Goal: Task Accomplishment & Management: Complete application form

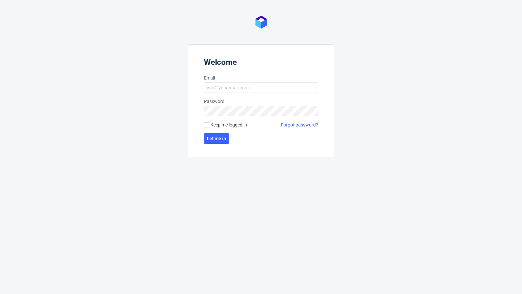
click at [223, 81] on form "Welcome Email Password Keep me logged in Forgot password? Let me in" at bounding box center [261, 100] width 146 height 113
click at [226, 88] on input "Email" at bounding box center [261, 88] width 114 height 10
type input "[EMAIL_ADDRESS][PERSON_NAME][DOMAIN_NAME]"
click at [206, 137] on button "Let me in" at bounding box center [216, 138] width 25 height 10
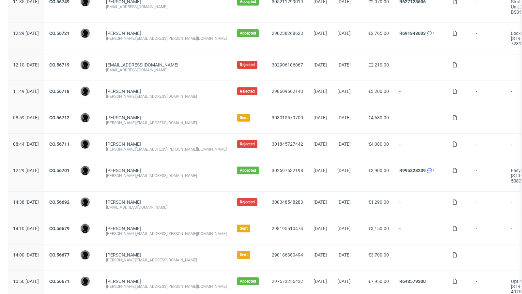
scroll to position [532, 0]
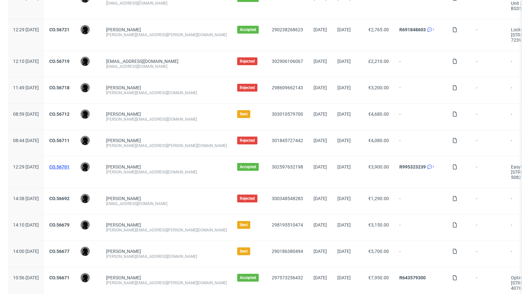
click at [69, 165] on link "CO.56701" at bounding box center [59, 166] width 20 height 5
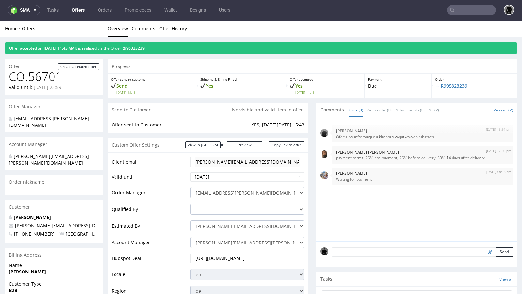
click at [236, 64] on div "Progress" at bounding box center [312, 66] width 409 height 14
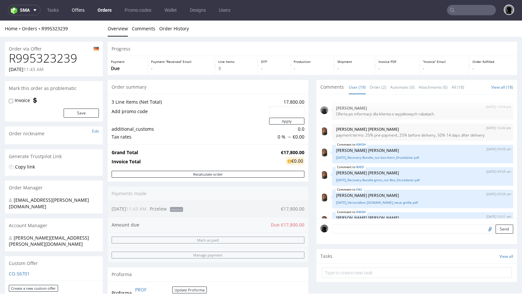
click at [78, 7] on link "Offers" at bounding box center [78, 10] width 21 height 10
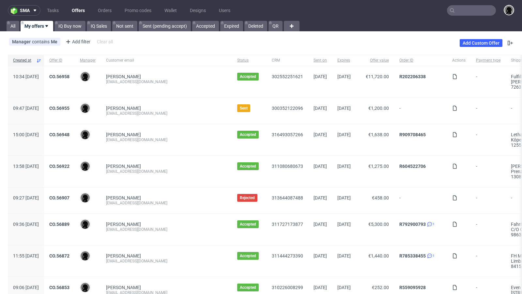
click at [256, 43] on div "Manager contains Me Add filter Hide filters Clear all Add Custom Offer" at bounding box center [261, 43] width 522 height 18
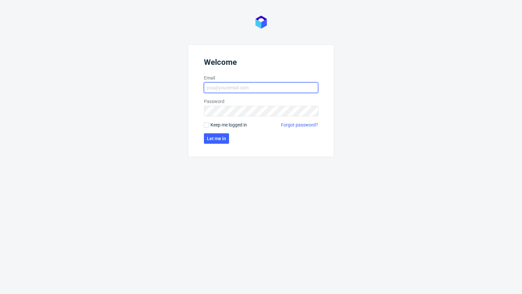
click at [234, 87] on input "Email" at bounding box center [261, 88] width 114 height 10
type input "[EMAIL_ADDRESS][PERSON_NAME][DOMAIN_NAME]"
click at [213, 139] on span "Let me in" at bounding box center [216, 138] width 19 height 5
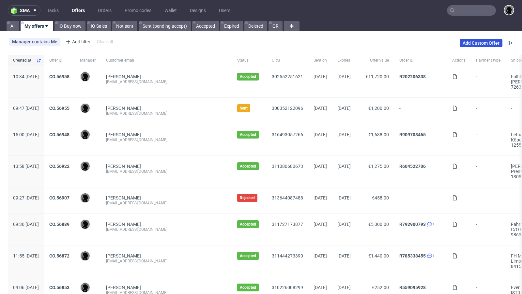
click at [466, 41] on link "Add Custom Offer" at bounding box center [480, 43] width 43 height 8
click at [460, 9] on input "text" at bounding box center [471, 10] width 49 height 10
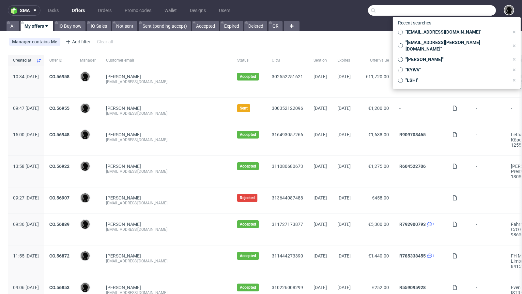
paste input "freudeboxteam@gmail.com"
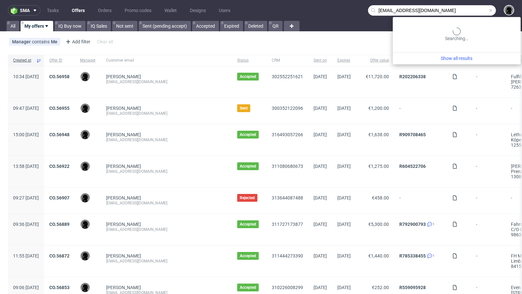
type input "freudeboxteam@gmail.com"
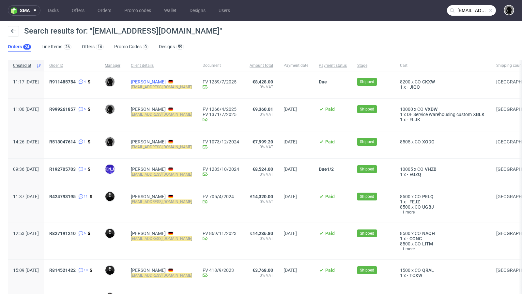
click at [166, 81] on link "Dennis Kmiec" at bounding box center [148, 81] width 35 height 5
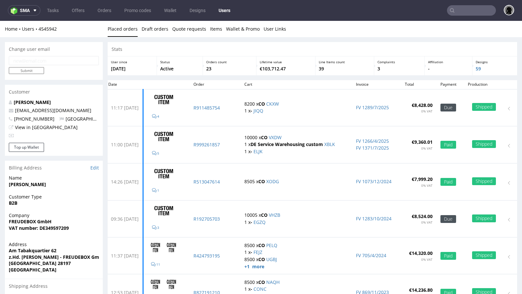
type input "[EMAIL_ADDRESS][DOMAIN_NAME]"
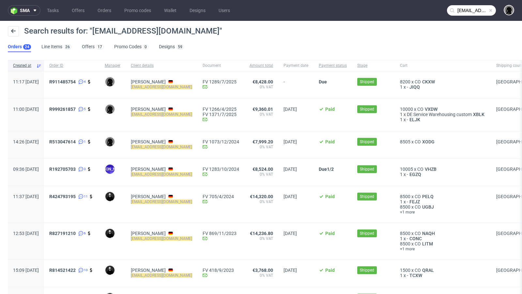
click at [67, 107] on div "R999261857 5" at bounding box center [71, 115] width 55 height 32
click at [75, 109] on span "R999261857" at bounding box center [62, 109] width 26 height 5
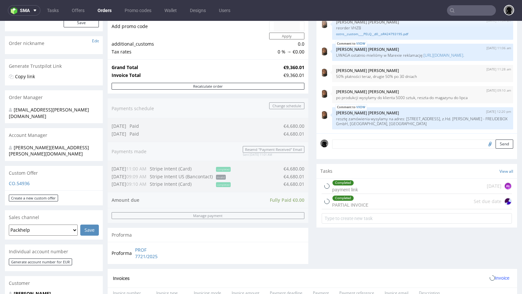
scroll to position [120, 0]
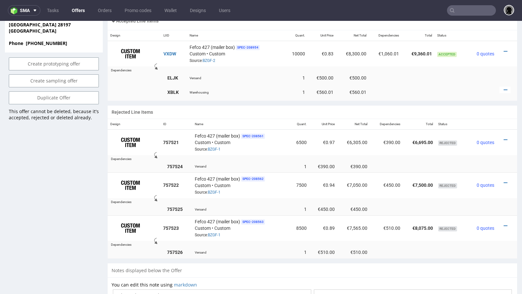
scroll to position [415, 0]
click at [504, 224] on icon at bounding box center [506, 226] width 4 height 5
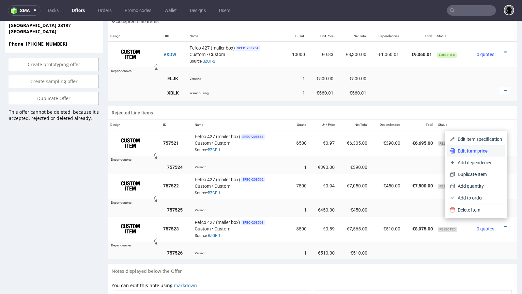
click at [479, 151] on span "Edit item price" at bounding box center [478, 151] width 47 height 7
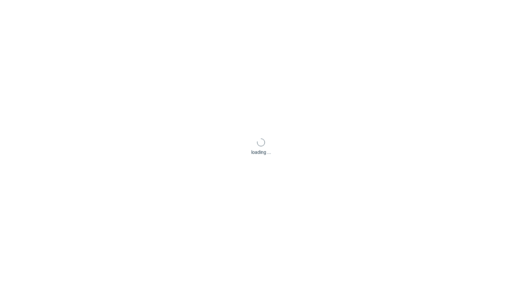
scroll to position [0, 0]
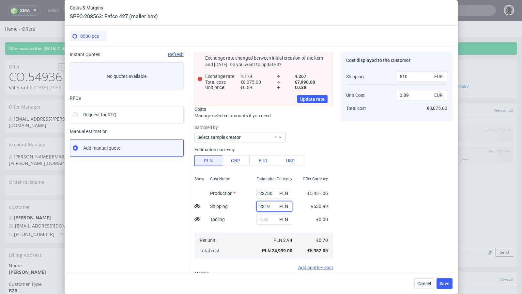
click at [265, 206] on input "2219" at bounding box center [274, 206] width 36 height 10
click at [420, 280] on button "Cancel" at bounding box center [424, 283] width 20 height 10
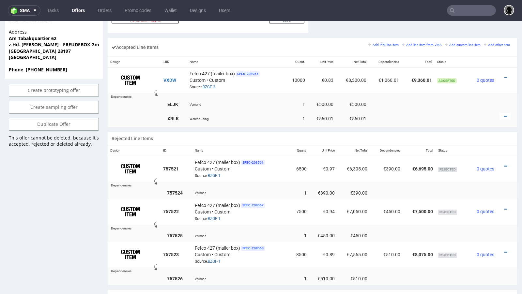
scroll to position [390, 0]
click at [504, 164] on icon at bounding box center [506, 166] width 4 height 5
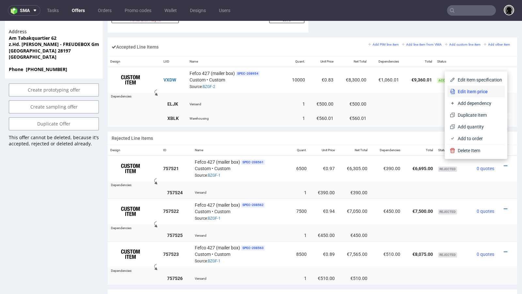
click at [466, 94] on span "Edit item price" at bounding box center [478, 91] width 47 height 7
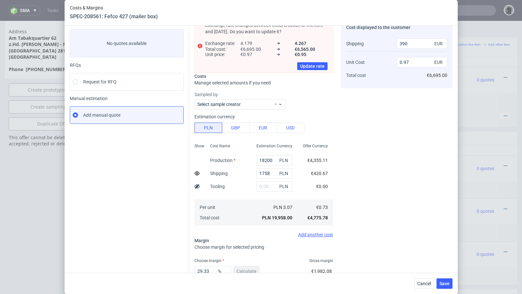
scroll to position [76, 0]
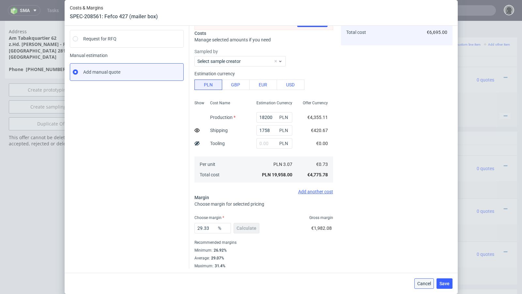
click at [425, 283] on span "Cancel" at bounding box center [424, 283] width 14 height 5
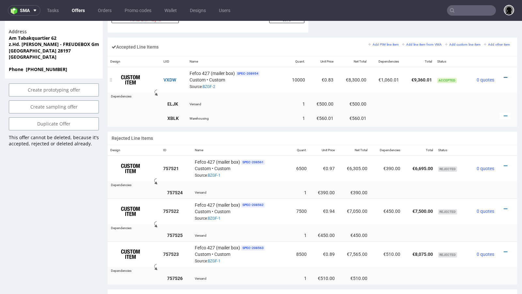
click at [504, 75] on icon at bounding box center [506, 77] width 4 height 5
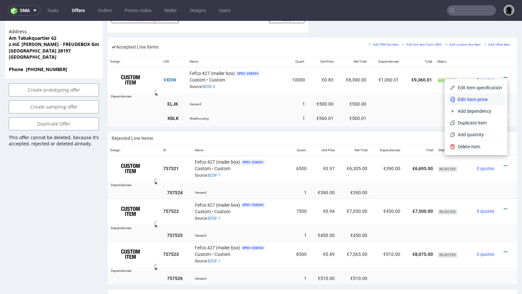
click at [472, 96] on span "Edit item price" at bounding box center [478, 99] width 47 height 7
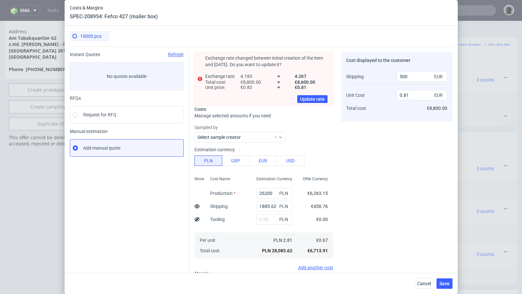
type input "0.83"
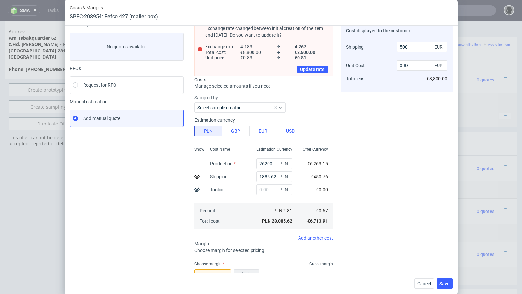
scroll to position [0, 0]
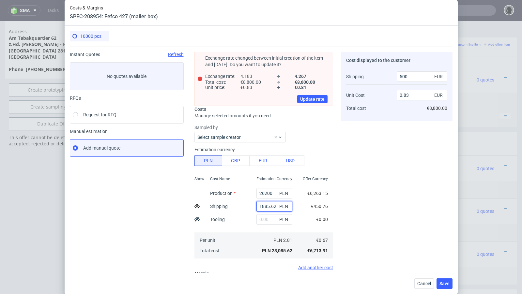
click at [265, 205] on input "1885.62" at bounding box center [274, 206] width 36 height 10
click at [427, 285] on span "Cancel" at bounding box center [424, 283] width 14 height 5
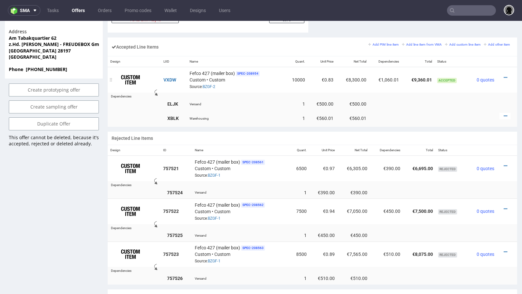
click at [502, 74] on div at bounding box center [504, 77] width 11 height 7
click at [504, 75] on icon at bounding box center [506, 77] width 4 height 5
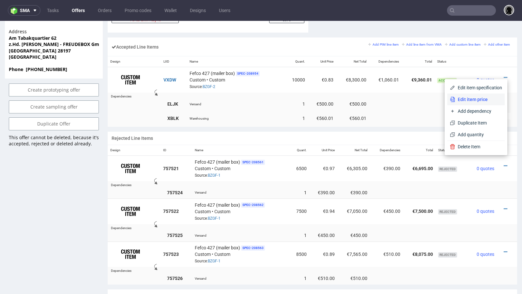
click at [459, 95] on li "Edit item price" at bounding box center [475, 100] width 57 height 12
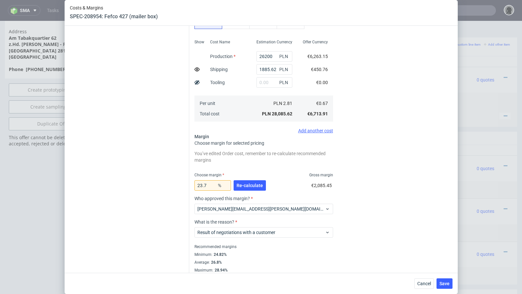
scroll to position [141, 0]
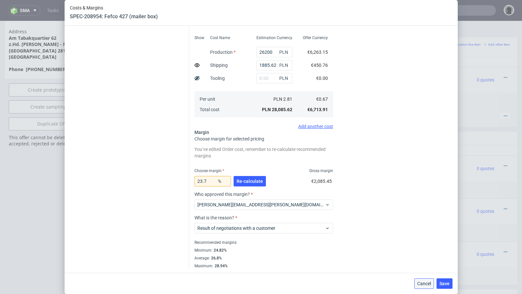
click at [418, 283] on span "Cancel" at bounding box center [424, 283] width 14 height 5
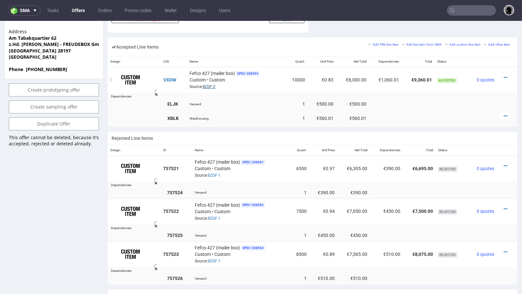
click at [210, 84] on link "BZGF-2" at bounding box center [209, 86] width 13 height 5
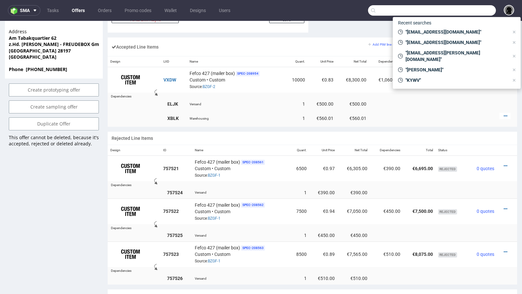
click at [461, 11] on input "text" at bounding box center [432, 10] width 128 height 10
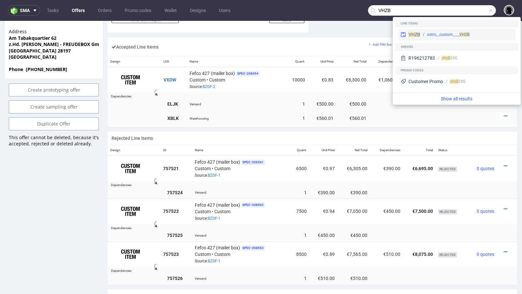
type input "VHZB"
click at [410, 36] on span "VHZB" at bounding box center [414, 34] width 12 height 5
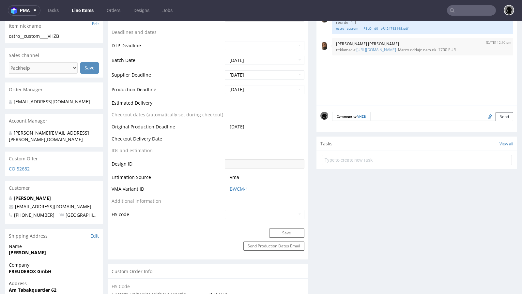
select select "in_progress"
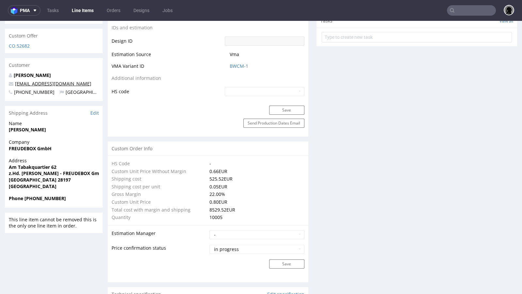
scroll to position [357, 0]
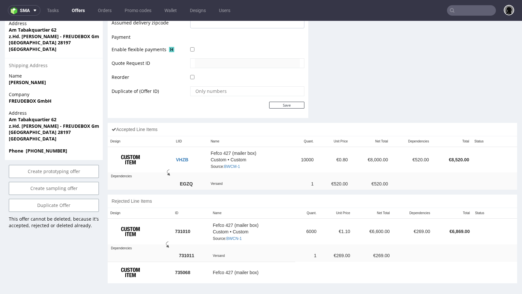
scroll to position [2, 0]
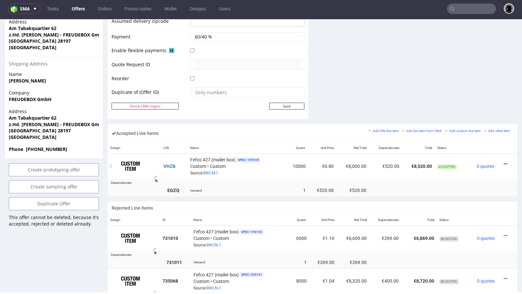
click at [504, 162] on icon at bounding box center [506, 164] width 4 height 5
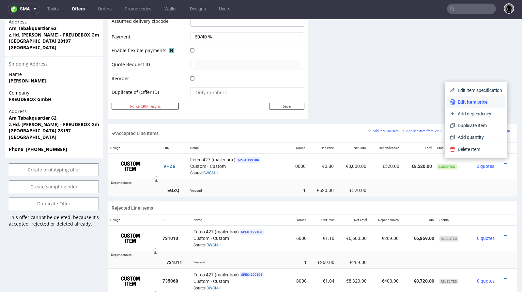
click at [476, 99] on span "Edit item price" at bounding box center [478, 102] width 47 height 7
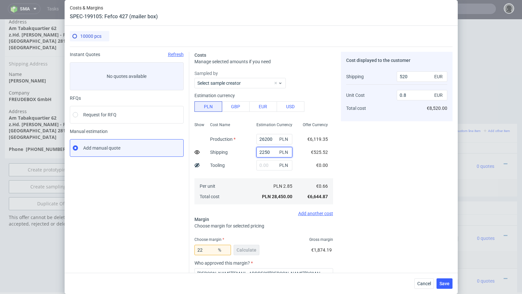
click at [262, 153] on input "2250" at bounding box center [274, 152] width 36 height 10
click at [423, 285] on span "Cancel" at bounding box center [424, 283] width 14 height 5
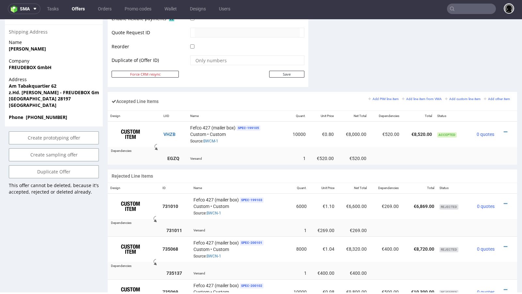
scroll to position [337, 0]
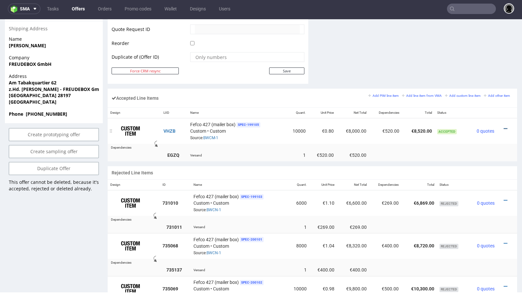
click at [504, 128] on icon at bounding box center [506, 129] width 4 height 5
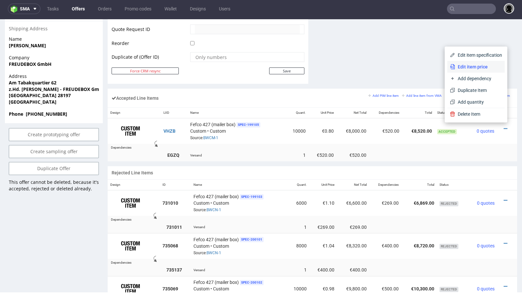
click at [474, 70] on li "Edit item price" at bounding box center [475, 67] width 57 height 12
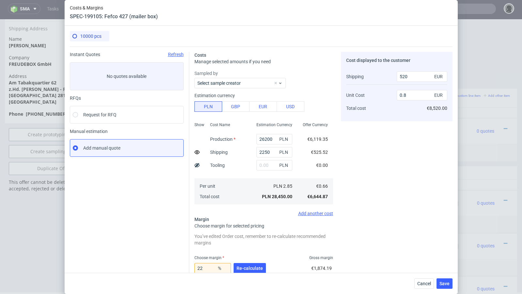
scroll to position [87, 0]
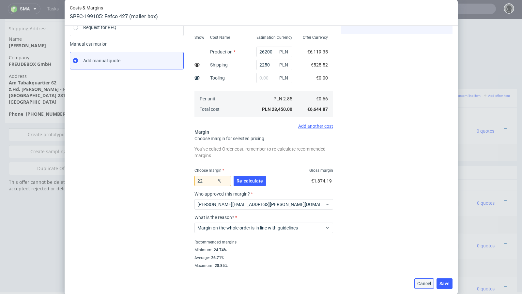
click at [419, 278] on button "Cancel" at bounding box center [424, 283] width 20 height 10
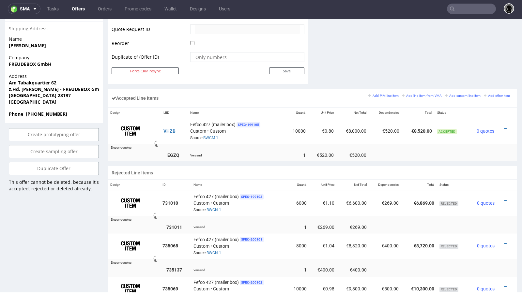
click at [32, 92] on strong "Bremen 28197" at bounding box center [40, 95] width 62 height 6
copy strong "Bremen 28197"
click at [137, 108] on th "Design" at bounding box center [134, 113] width 53 height 11
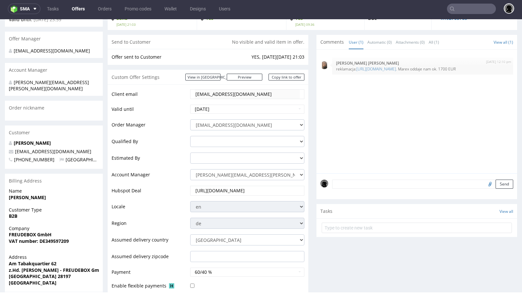
scroll to position [0, 0]
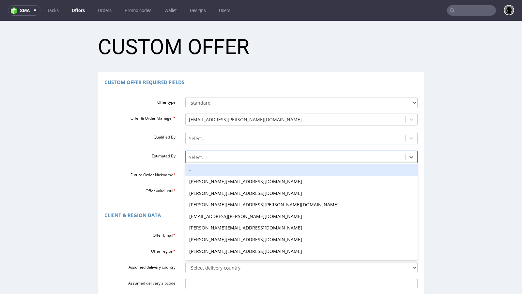
click at [213, 155] on div at bounding box center [295, 158] width 213 height 8
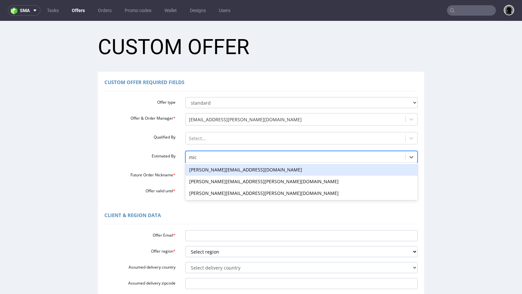
type input "mich"
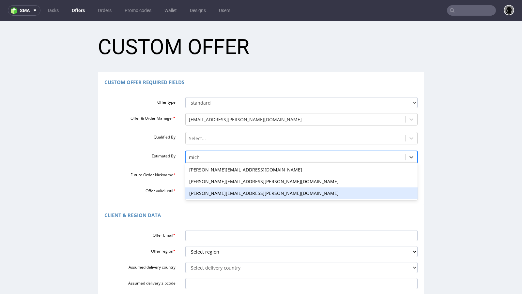
click at [213, 195] on div "michal.palasek@packhelp.com" at bounding box center [301, 194] width 233 height 12
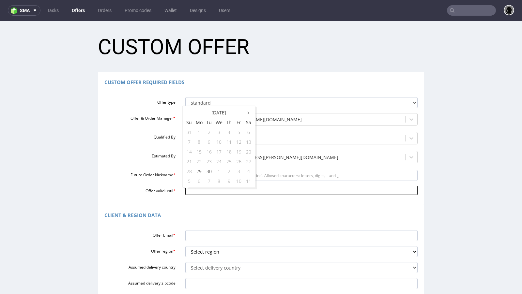
click at [210, 190] on input "Offer valid until *" at bounding box center [301, 190] width 233 height 9
click at [251, 114] on th at bounding box center [249, 113] width 10 height 10
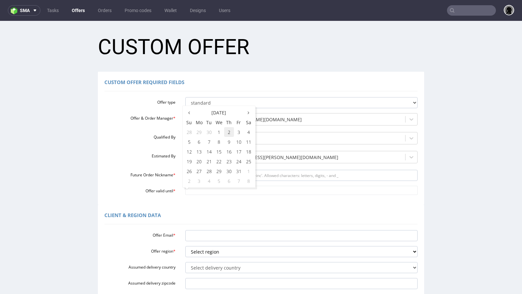
click at [228, 133] on td "2" at bounding box center [229, 132] width 10 height 10
type input "2025-10-02"
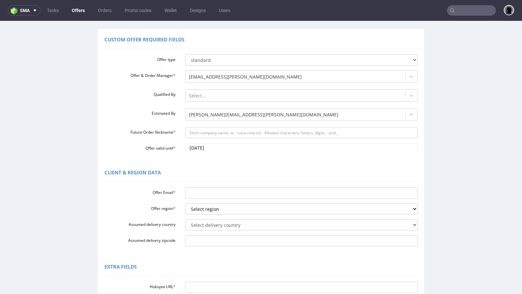
scroll to position [43, 0]
click at [197, 133] on input "Future Order Nickname *" at bounding box center [301, 132] width 233 height 11
paste input "freudeboxteamgmailcom"
type input "freudeboxteamgmailcom"
click at [207, 198] on div "Offer Email * Offer region * Select region eu gb de pl fr it es Assumed deliver…" at bounding box center [260, 215] width 313 height 62
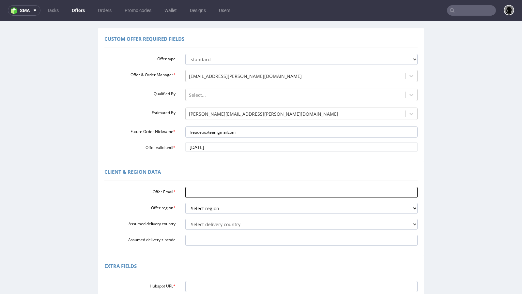
click at [203, 192] on input "Offer Email *" at bounding box center [301, 192] width 233 height 11
paste input "[EMAIL_ADDRESS][DOMAIN_NAME]"
type input "[EMAIL_ADDRESS][DOMAIN_NAME]"
click at [199, 169] on div "Client & Region data" at bounding box center [260, 173] width 313 height 16
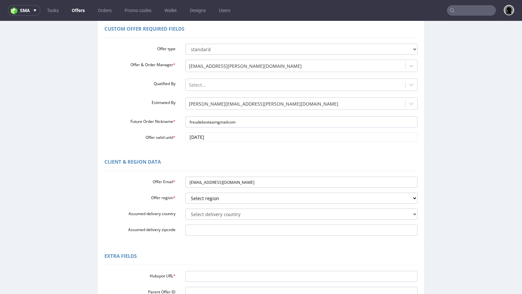
scroll to position [63, 0]
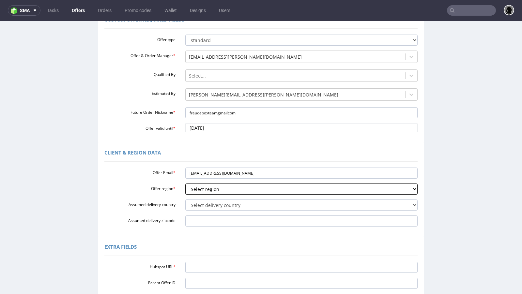
click at [202, 189] on select "Select region eu gb de pl fr it es" at bounding box center [301, 189] width 233 height 11
select select "de"
click at [185, 184] on select "Select region eu gb de pl fr it es" at bounding box center [301, 189] width 233 height 11
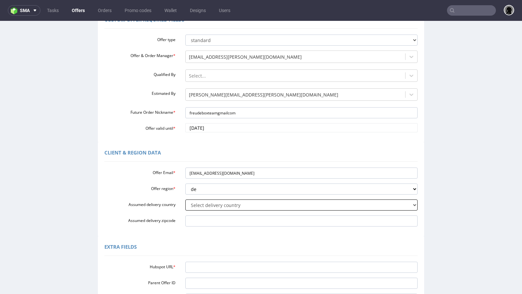
click at [208, 207] on select "Select delivery country Andorra Afghanistan Anguilla Albania Armenia Antarctica…" at bounding box center [301, 205] width 233 height 11
select select "57"
click at [185, 200] on select "Select delivery country Andorra Afghanistan Anguilla Albania Armenia Antarctica…" at bounding box center [301, 205] width 233 height 11
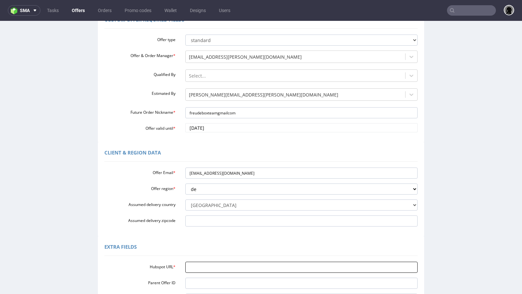
click at [196, 263] on input "Hubspot URL *" at bounding box center [301, 267] width 233 height 11
paste input "https://app-eu1.hubspot.com/contacts/25600958/record/0-3/318534130901/"
type input "https://app-eu1.hubspot.com/contacts/25600958/record/0-3/318534130901/"
click at [216, 245] on div "Extra Fields" at bounding box center [260, 248] width 313 height 16
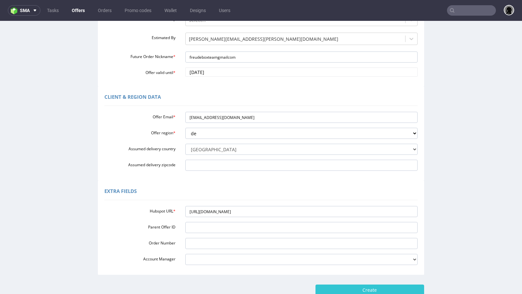
scroll to position [162, 0]
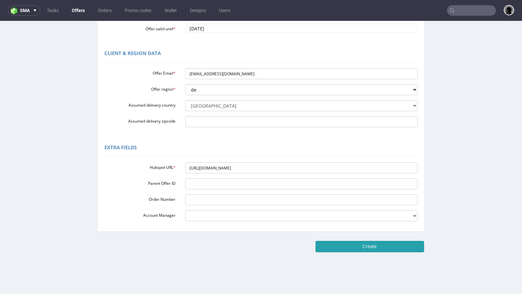
click at [339, 244] on input "Create" at bounding box center [369, 246] width 109 height 11
type input "Please wait..."
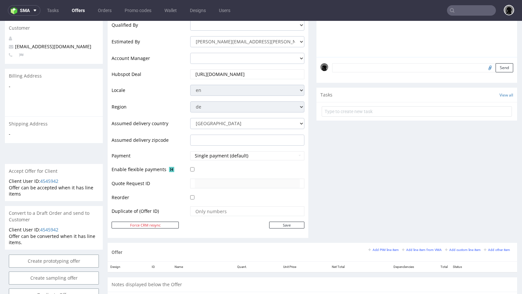
scroll to position [177, 0]
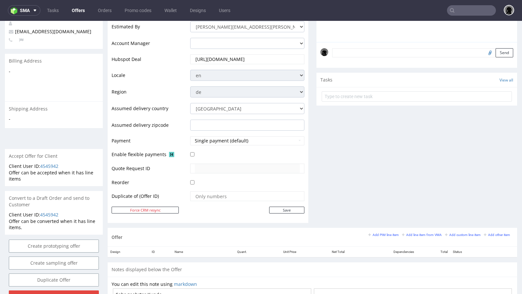
click at [404, 232] on div "Add PIM line item Add line item from VMA Add custom line item Add other item" at bounding box center [440, 235] width 145 height 6
click at [406, 233] on small "Add line item from VMA" at bounding box center [422, 235] width 40 height 4
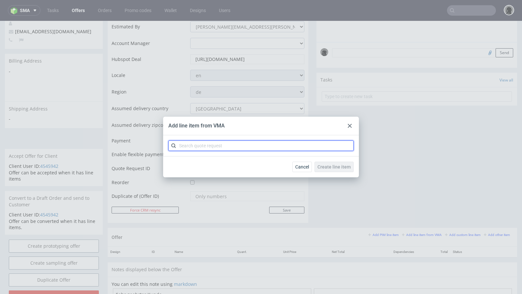
click at [237, 148] on input "text" at bounding box center [260, 146] width 185 height 10
paste input "VXDW"
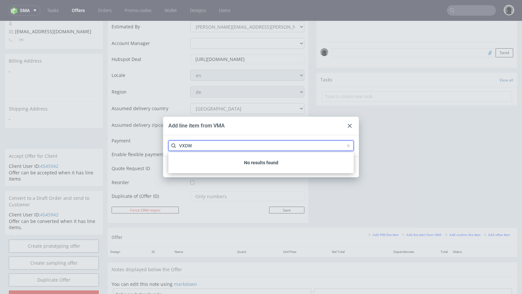
type input "VXDW"
drag, startPoint x: 195, startPoint y: 146, endPoint x: 155, endPoint y: 146, distance: 40.4
click at [155, 146] on div "Add line item from VMA VXDW Cancel Create line item No results found" at bounding box center [261, 147] width 522 height 294
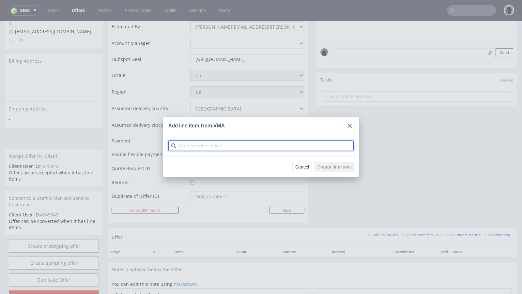
paste input "CBNV"
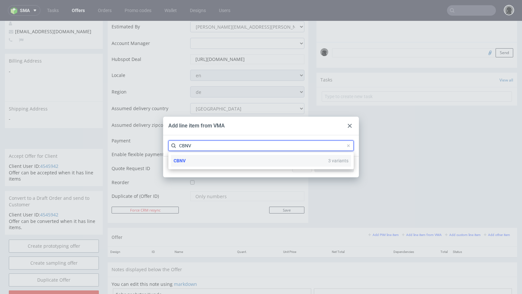
type input "CBNV"
click at [186, 158] on div "CBNV 3 variants" at bounding box center [261, 161] width 180 height 12
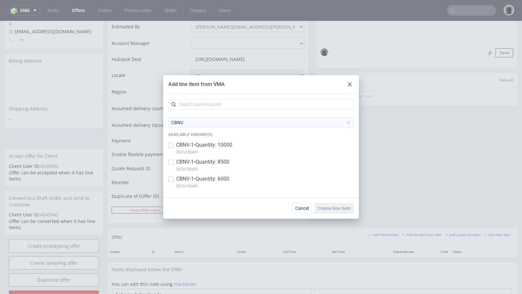
click at [174, 176] on div "CBNV-1 • Quantity: 6000 207x156x91" at bounding box center [260, 183] width 185 height 17
checkbox input "true"
click at [172, 162] on input "checkbox" at bounding box center [170, 162] width 5 height 5
checkbox input "true"
click at [171, 146] on input "checkbox" at bounding box center [170, 145] width 5 height 5
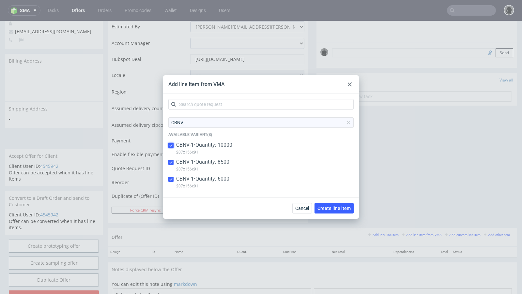
checkbox input "true"
click at [322, 208] on span "Create line item" at bounding box center [333, 208] width 33 height 5
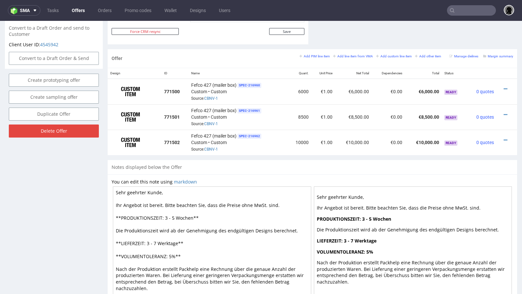
scroll to position [352, 0]
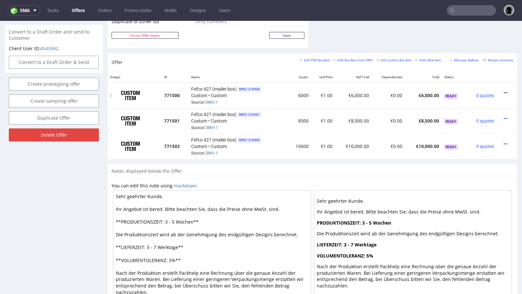
click at [504, 92] on icon at bounding box center [506, 93] width 4 height 5
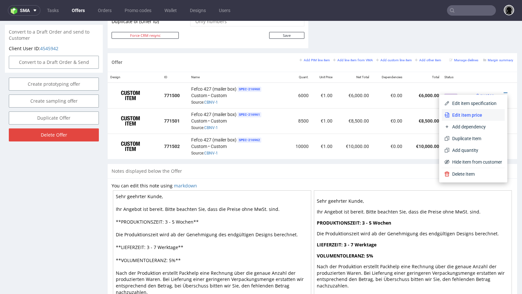
click at [450, 113] on span "Edit item price" at bounding box center [475, 115] width 53 height 7
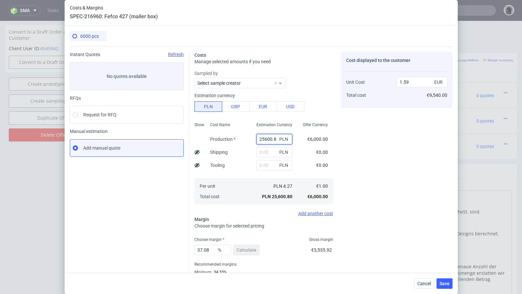
click at [266, 136] on input "25600.8" at bounding box center [274, 139] width 36 height 10
paste input "16920"
type input "16920"
type input "1.05"
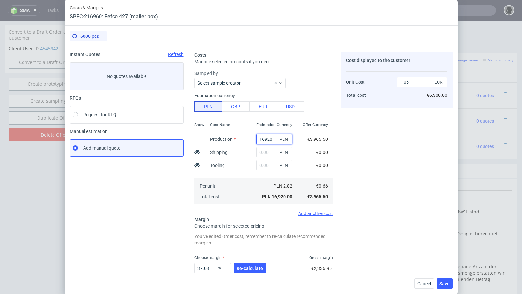
type input "16920"
click at [265, 153] on input "text" at bounding box center [274, 152] width 36 height 10
paste input "1628"
type input "1628"
type input "1.15"
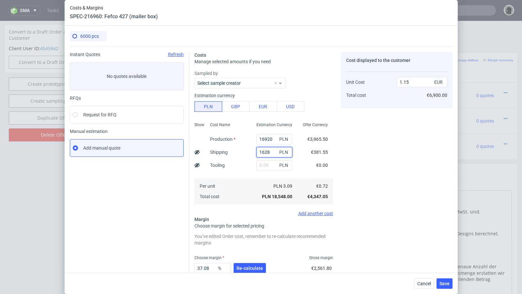
type input "1628"
click at [241, 273] on div "Cancel Save" at bounding box center [261, 283] width 393 height 21
click at [247, 263] on button "Re-calculate" at bounding box center [249, 268] width 32 height 10
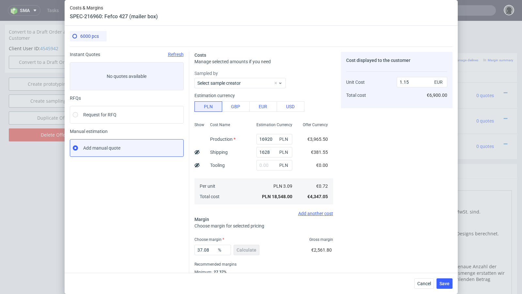
scroll to position [22, 0]
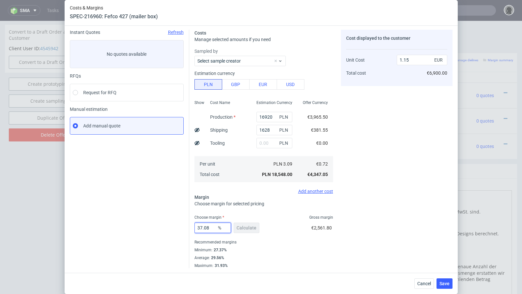
drag, startPoint x: 213, startPoint y: 229, endPoint x: 171, endPoint y: 228, distance: 41.8
click at [171, 228] on div "Instant Quotes Refresh No quotes available RFQs Request for RFQ Manual estimati…" at bounding box center [261, 146] width 383 height 244
click at [196, 128] on use at bounding box center [196, 130] width 5 height 4
type input "1.09"
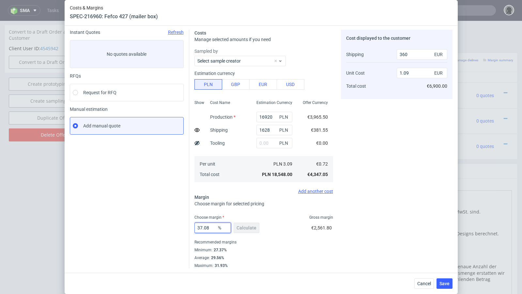
drag, startPoint x: 214, startPoint y: 228, endPoint x: 158, endPoint y: 228, distance: 55.8
click at [158, 228] on div "Instant Quotes Refresh No quotes available RFQs Request for RFQ Manual estimati…" at bounding box center [261, 146] width 383 height 244
type input "28"
type input "0.94"
click at [134, 221] on div "Instant Quotes Refresh No quotes available RFQs Request for RFQ Manual estimati…" at bounding box center [129, 149] width 119 height 239
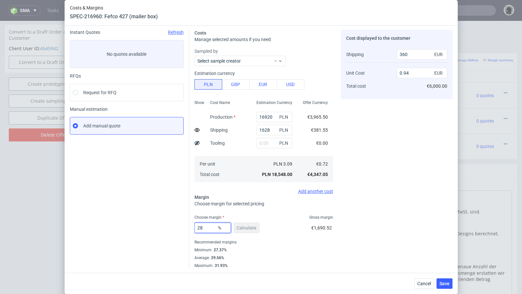
click at [209, 229] on input "28" at bounding box center [212, 228] width 37 height 10
type input "29"
type input "0.96"
type input "29.8"
type input "0.97"
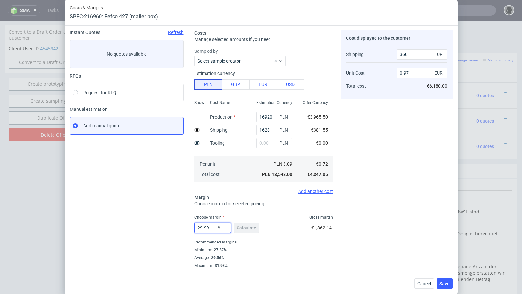
drag, startPoint x: 208, startPoint y: 229, endPoint x: 160, endPoint y: 227, distance: 47.7
click at [160, 227] on div "Instant Quotes Refresh No quotes available RFQs Request for RFQ Manual estimati…" at bounding box center [261, 146] width 383 height 244
type input "31"
type input "0.99"
type input "30"
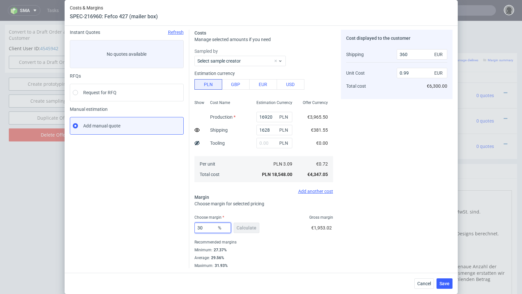
type input "0.97"
type input "30.4"
type input "0.98"
type input "30.2"
type input "0.97"
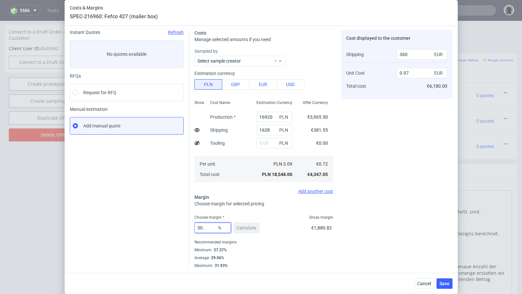
type input "30.4"
type input "0.98"
type input "30.2"
type input "0.97"
type input "30.25"
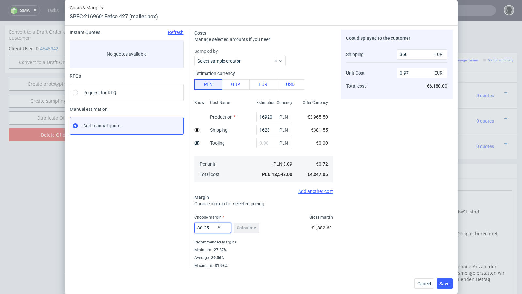
type input "0.98"
type input "30.24"
type input "0.97"
type input "30.24"
click at [132, 207] on div "Instant Quotes Refresh No quotes available RFQs Request for RFQ Manual estimati…" at bounding box center [129, 149] width 119 height 239
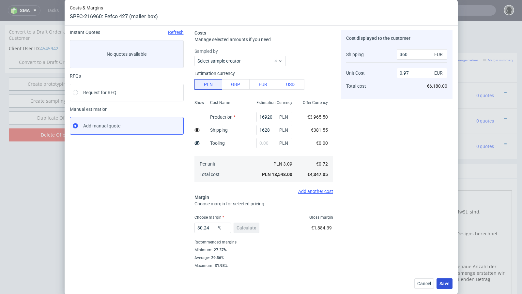
click at [446, 282] on span "Save" at bounding box center [444, 283] width 10 height 5
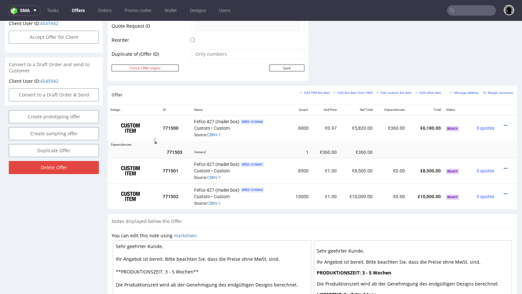
scroll to position [328, 0]
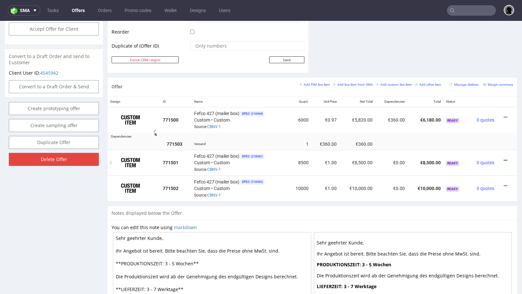
click at [504, 158] on icon at bounding box center [506, 160] width 4 height 5
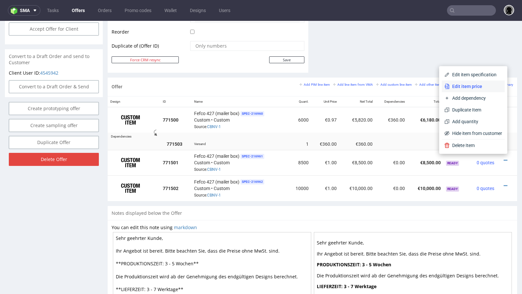
click at [459, 86] on span "Edit item price" at bounding box center [475, 86] width 53 height 7
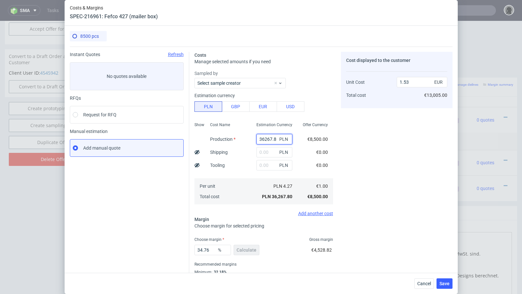
click at [266, 139] on input "36267.8" at bounding box center [274, 139] width 36 height 10
paste input "23120"
type input "23120"
type input "0.98"
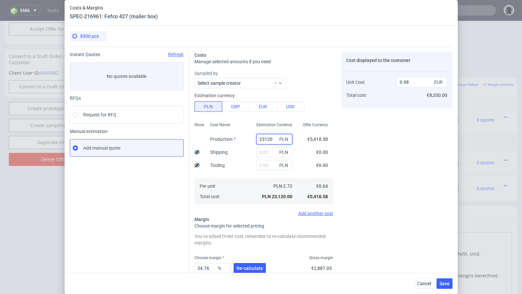
type input "23120"
click at [264, 151] on input "text" at bounding box center [274, 152] width 36 height 10
paste input "3018"
type input "3018"
type input "1.1"
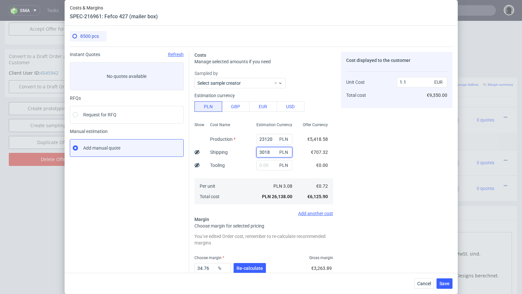
type input "3018"
click at [248, 263] on div "34.76 % Re-calculate" at bounding box center [230, 270] width 73 height 18
click at [248, 264] on button "Re-calculate" at bounding box center [249, 268] width 32 height 10
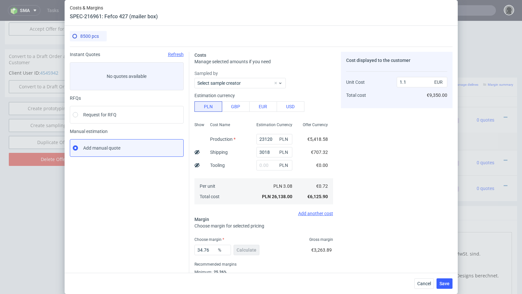
click at [158, 227] on div "Instant Quotes Refresh No quotes available RFQs Request for RFQ Manual estimati…" at bounding box center [129, 171] width 119 height 239
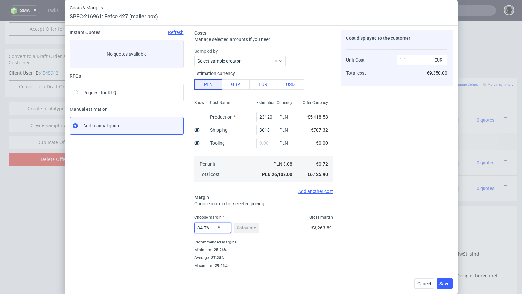
drag, startPoint x: 212, startPoint y: 231, endPoint x: 175, endPoint y: 227, distance: 36.4
click at [175, 227] on div "Instant Quotes Refresh No quotes available RFQs Request for RFQ Manual estimati…" at bounding box center [261, 146] width 383 height 244
type input "2"
type input "0.73"
type input "26"
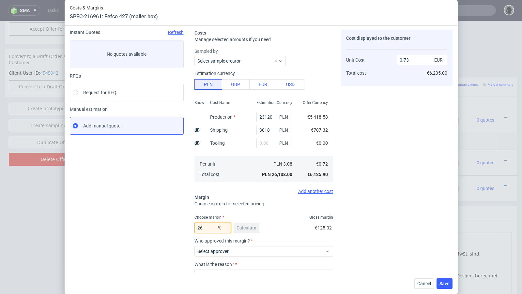
type input "0.97"
type input "26"
click at [143, 231] on div "Instant Quotes Refresh No quotes available RFQs Request for RFQ Manual estimati…" at bounding box center [129, 149] width 119 height 239
click at [197, 129] on use at bounding box center [196, 130] width 5 height 4
type input "0.89"
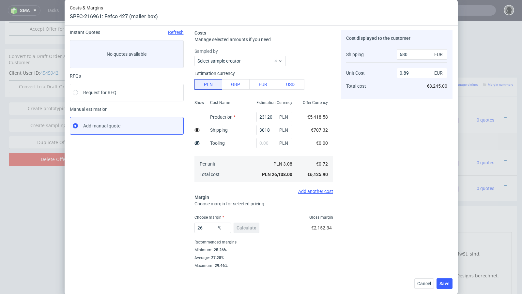
click at [125, 182] on div "Instant Quotes Refresh No quotes available RFQs Request for RFQ Manual estimati…" at bounding box center [129, 149] width 119 height 239
drag, startPoint x: 273, startPoint y: 130, endPoint x: 230, endPoint y: 130, distance: 42.7
click at [230, 130] on div "Show Cost Name Production Shipping Tooling Per unit Total cost Estimation Curre…" at bounding box center [263, 141] width 139 height 86
click at [278, 131] on span "PLN" at bounding box center [284, 130] width 13 height 9
drag, startPoint x: 264, startPoint y: 131, endPoint x: 224, endPoint y: 126, distance: 40.4
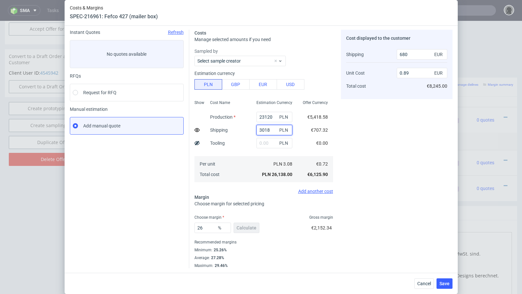
click at [224, 126] on div "Show Cost Name Production Shipping Tooling Per unit Total cost Estimation Curre…" at bounding box center [263, 141] width 139 height 86
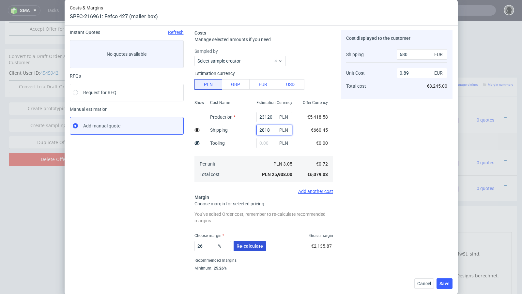
type input "2818"
click at [251, 247] on span "Re-calculate" at bounding box center [249, 246] width 26 height 5
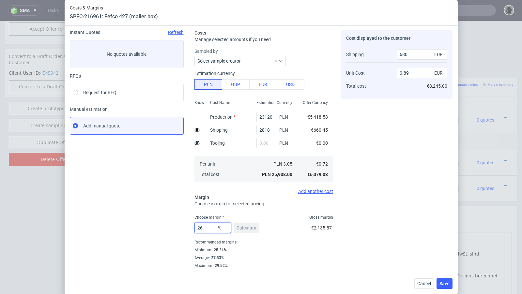
drag, startPoint x: 208, startPoint y: 227, endPoint x: 161, endPoint y: 227, distance: 47.6
click at [161, 227] on div "Instant Quotes Refresh No quotes available RFQs Request for RFQ Manual estimati…" at bounding box center [261, 146] width 383 height 244
type input "25"
type input "0.88"
type input "25"
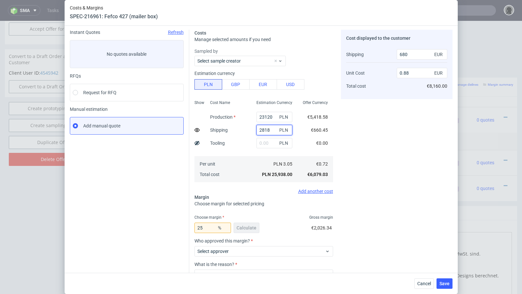
drag, startPoint x: 271, startPoint y: 128, endPoint x: 229, endPoint y: 124, distance: 42.6
click at [229, 124] on div "Show Cost Name Production Shipping Tooling Per unit Total cost Estimation Curre…" at bounding box center [263, 141] width 139 height 86
paste input "219"
type input "2219"
type input "0.87"
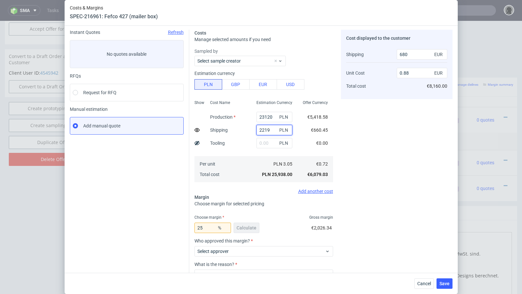
type input "510"
type input "2219"
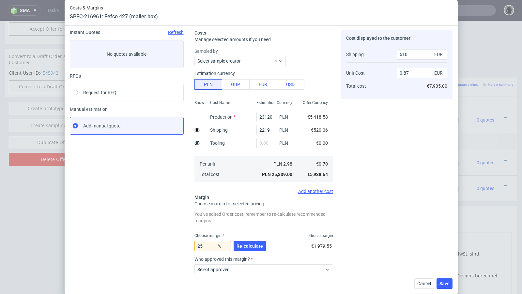
click at [132, 192] on div "Instant Quotes Refresh No quotes available RFQs Request for RFQ Manual estimati…" at bounding box center [129, 182] width 119 height 304
click at [245, 246] on span "Re-calculate" at bounding box center [249, 246] width 26 height 5
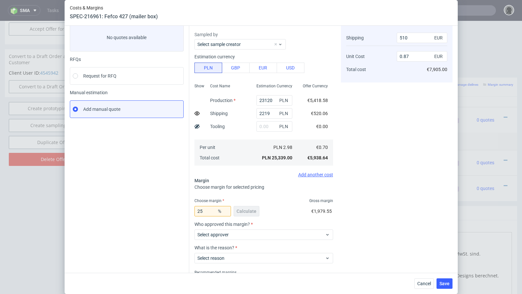
scroll to position [40, 0]
drag, startPoint x: 206, startPoint y: 211, endPoint x: 167, endPoint y: 207, distance: 38.7
click at [167, 207] on div "Instant Quotes Refresh No quotes available RFQs Request for RFQ Manual estimati…" at bounding box center [261, 152] width 383 height 291
type input "2"
type input "0.65"
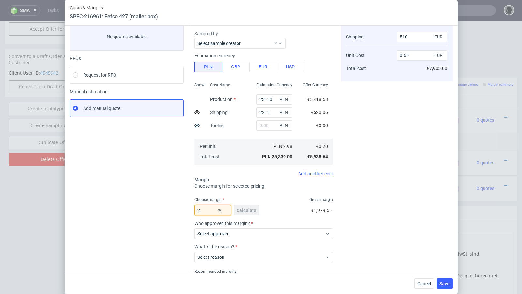
type input "27"
type input "0.9"
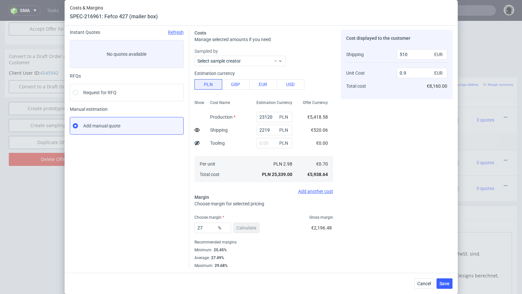
click at [143, 209] on div "Instant Quotes Refresh No quotes available RFQs Request for RFQ Manual estimati…" at bounding box center [129, 149] width 119 height 239
click at [207, 227] on input "27" at bounding box center [212, 228] width 37 height 10
type input "26"
type input "0.88"
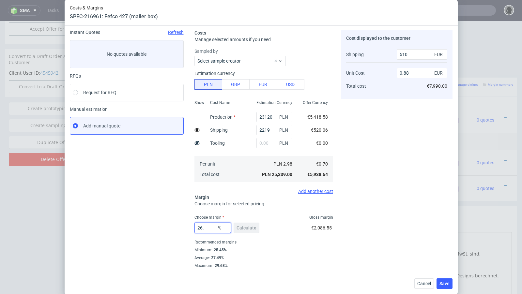
type input "26.6"
type input "0.89"
type input "26.99"
type input "0.9"
type input "26.93"
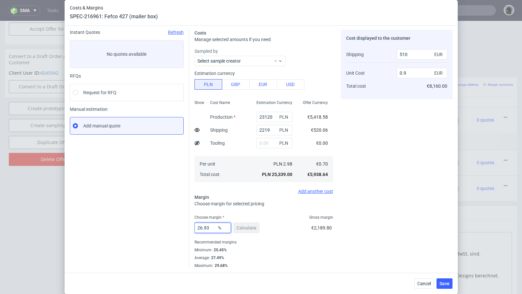
type input "0.89"
type input "26.93"
click at [183, 220] on div "Instant Quotes Refresh No quotes available RFQs Request for RFQ Manual estimati…" at bounding box center [129, 149] width 119 height 239
click at [446, 286] on button "Save" at bounding box center [444, 283] width 16 height 10
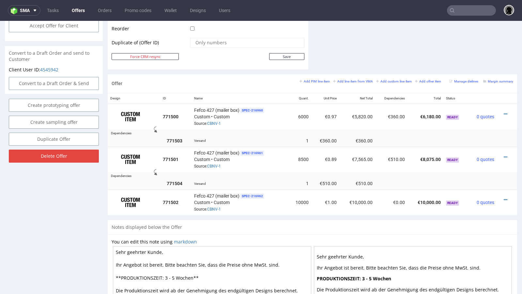
scroll to position [328, 0]
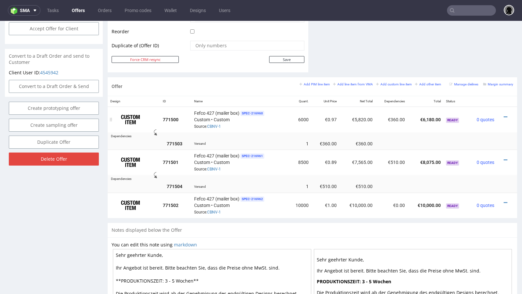
click at [501, 115] on div at bounding box center [504, 117] width 11 height 7
click at [504, 115] on icon at bounding box center [506, 117] width 4 height 5
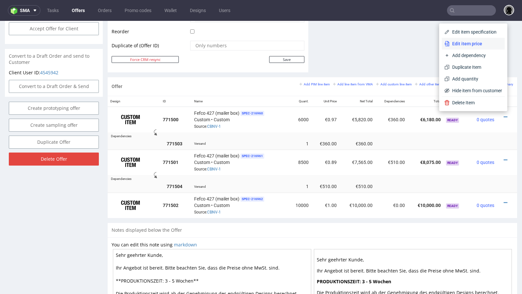
click at [449, 46] on span "Edit item price" at bounding box center [475, 43] width 53 height 7
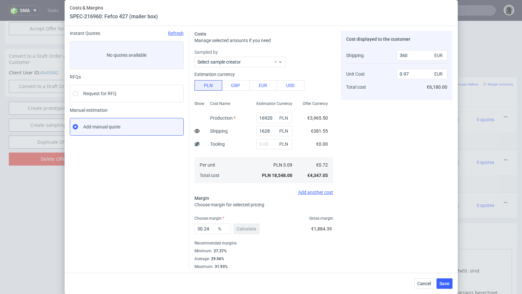
scroll to position [22, 0]
click at [423, 287] on button "Cancel" at bounding box center [424, 283] width 20 height 10
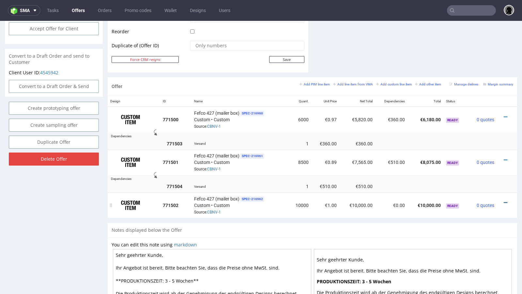
click at [504, 201] on icon at bounding box center [506, 203] width 4 height 5
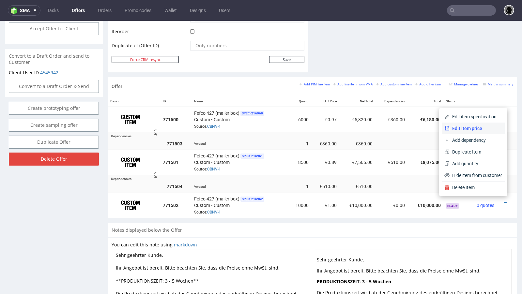
click at [475, 133] on li "Edit item price" at bounding box center [473, 129] width 63 height 12
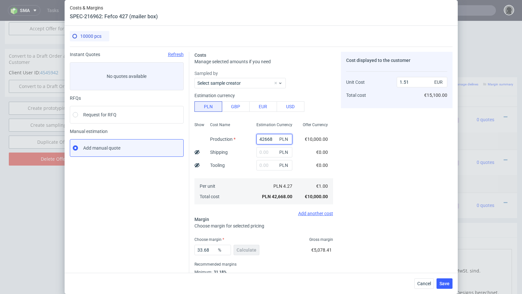
click at [267, 140] on input "42668" at bounding box center [274, 139] width 36 height 10
paste input "26800"
type input "26800"
type input "0.95"
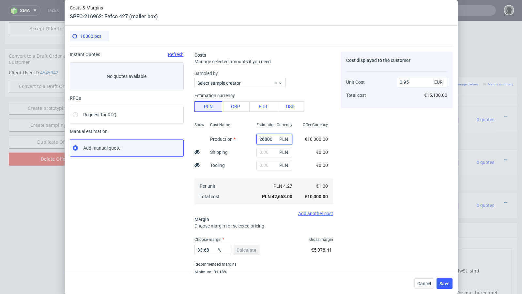
type input "26800"
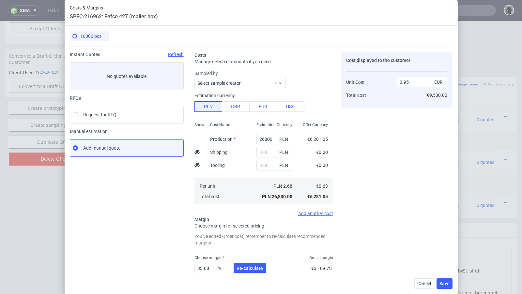
click at [142, 205] on div "Instant Quotes Refresh No quotes available RFQs Request for RFQ Manual estimati…" at bounding box center [129, 180] width 119 height 257
click at [262, 156] on input "text" at bounding box center [274, 152] width 36 height 10
paste input "1885.62"
type input "1885.62"
type input "1.01"
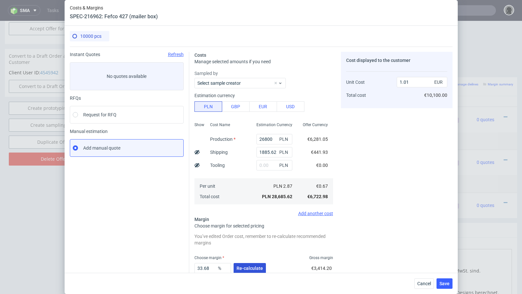
click at [248, 267] on span "Re-calculate" at bounding box center [249, 268] width 26 height 5
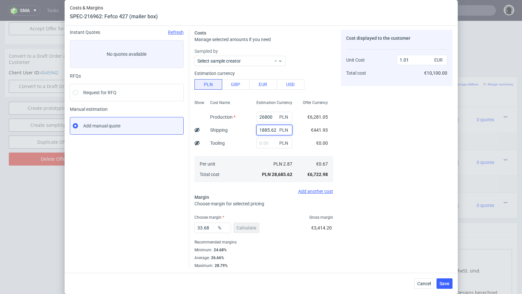
click at [266, 131] on input "1885.62" at bounding box center [274, 130] width 36 height 10
paste input "2250"
type input "2250"
type input "1.02"
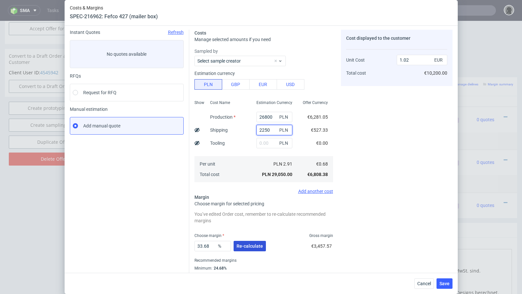
type input "2250"
click at [243, 249] on button "Re-calculate" at bounding box center [249, 246] width 32 height 10
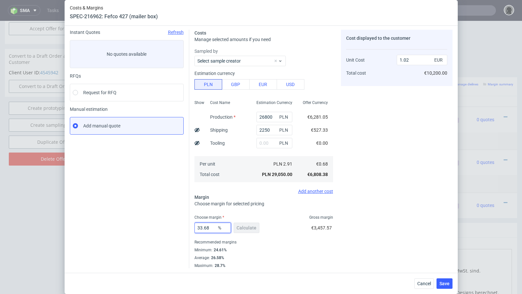
drag, startPoint x: 213, startPoint y: 230, endPoint x: 154, endPoint y: 225, distance: 58.9
click at [154, 225] on div "Instant Quotes Refresh No quotes available RFQs Request for RFQ Manual estimati…" at bounding box center [261, 146] width 383 height 244
type input "25"
type input "0.91"
type input "25"
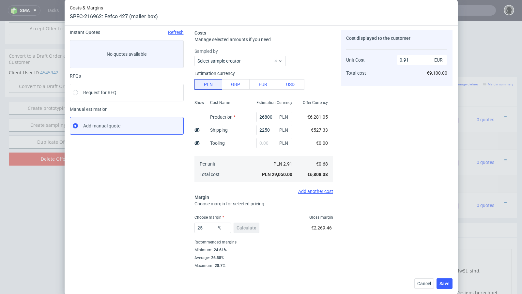
click at [127, 224] on div "Instant Quotes Refresh No quotes available RFQs Request for RFQ Manual estimati…" at bounding box center [129, 149] width 119 height 239
click at [196, 130] on use at bounding box center [196, 130] width 5 height 4
type input "0.86"
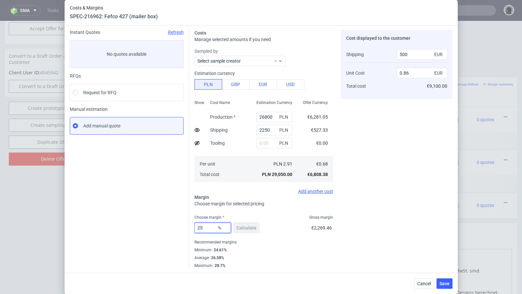
click at [206, 226] on input "25" at bounding box center [212, 228] width 37 height 10
type input "22"
type input "0.82"
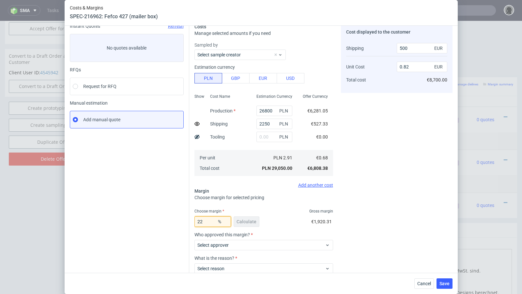
scroll to position [30, 0]
type input "26"
type input "0.87"
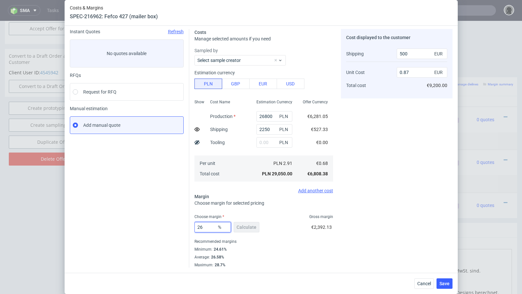
scroll to position [22, 0]
click at [135, 225] on div "Instant Quotes Refresh No quotes available RFQs Request for RFQ Manual estimati…" at bounding box center [129, 149] width 119 height 239
click at [208, 227] on input "26" at bounding box center [212, 228] width 37 height 10
type input "25"
type input "0.86"
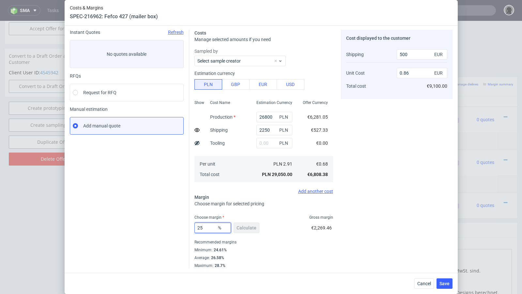
type input "25"
click at [146, 213] on div "Instant Quotes Refresh No quotes available RFQs Request for RFQ Manual estimati…" at bounding box center [129, 149] width 119 height 239
click at [442, 279] on button "Save" at bounding box center [444, 283] width 16 height 10
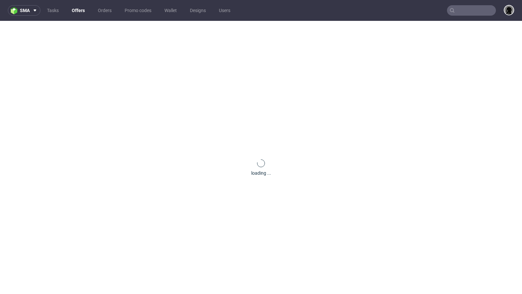
scroll to position [0, 0]
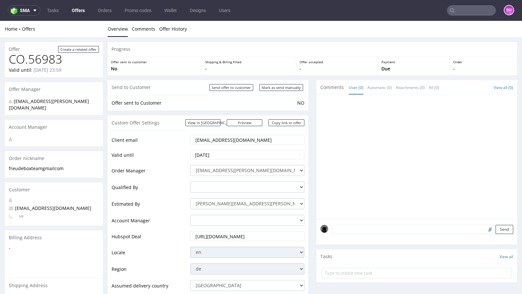
click at [76, 11] on link "Offers" at bounding box center [78, 10] width 21 height 10
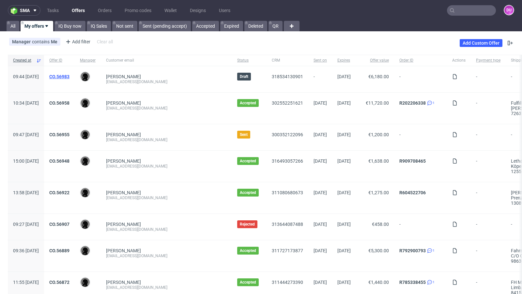
click at [69, 76] on link "CO.56983" at bounding box center [59, 76] width 20 height 5
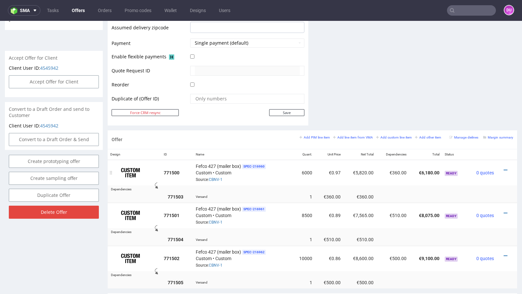
scroll to position [278, 0]
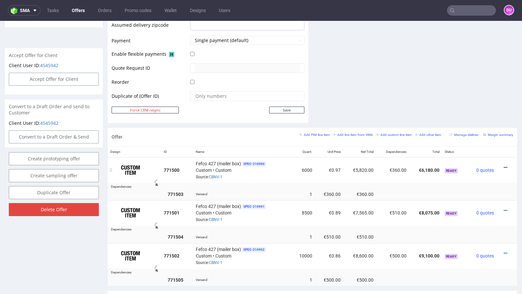
click at [504, 165] on icon at bounding box center [506, 167] width 4 height 5
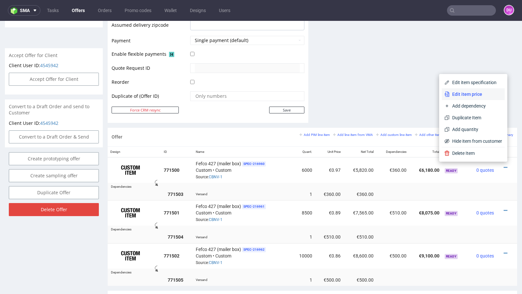
click at [457, 98] on li "Edit item price" at bounding box center [473, 94] width 63 height 12
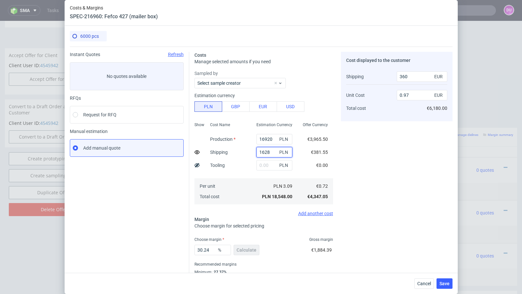
click at [265, 151] on input "1628" at bounding box center [274, 152] width 36 height 10
paste input "491"
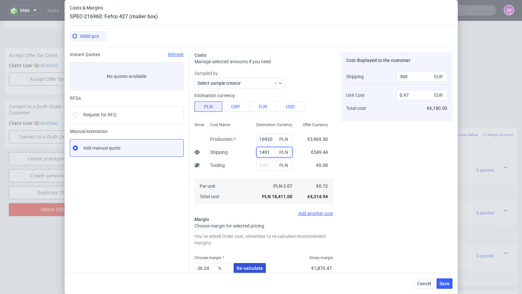
type input "1491"
click at [244, 266] on span "Re-calculate" at bounding box center [249, 268] width 26 height 5
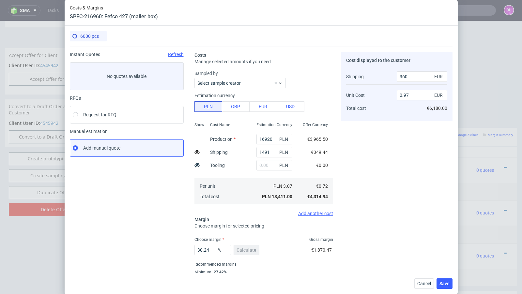
scroll to position [22, 0]
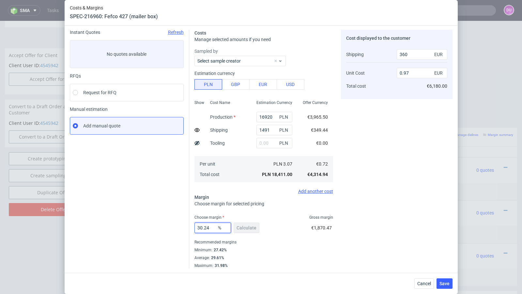
drag, startPoint x: 213, startPoint y: 227, endPoint x: 200, endPoint y: 227, distance: 12.7
click at [200, 227] on input "30.24" at bounding box center [212, 228] width 37 height 10
type input "31"
type input "0.98"
type input "308"
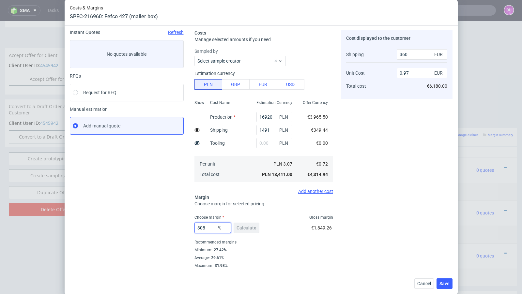
type input "-0.4"
type input "30.8"
type input "0.98"
type input "30.3"
type input "0.97"
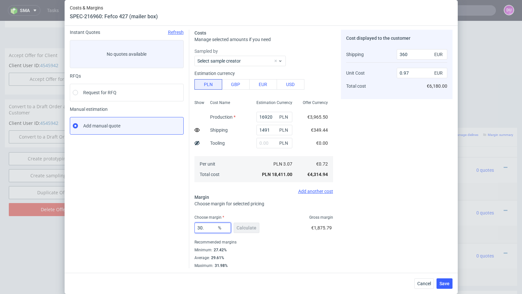
type input "30.4"
type input "0.98"
type input "30.3"
type input "0.97"
type input "30.39"
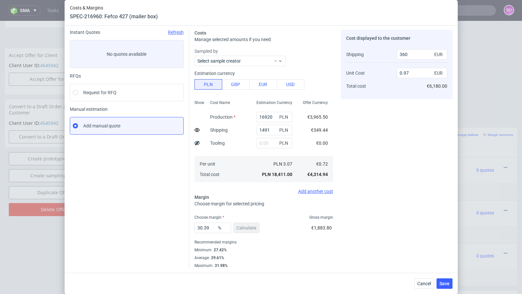
click at [158, 210] on div "Instant Quotes Refresh No quotes available RFQs Request for RFQ Manual estimati…" at bounding box center [129, 149] width 119 height 239
click at [445, 284] on span "Save" at bounding box center [444, 283] width 10 height 5
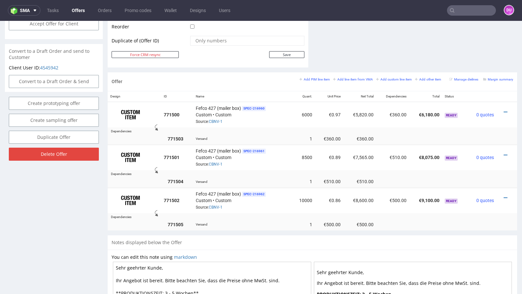
scroll to position [334, 0]
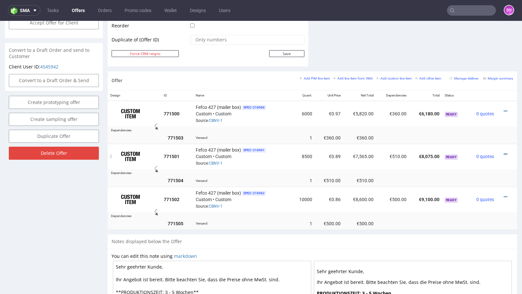
click at [504, 152] on icon at bounding box center [506, 154] width 4 height 5
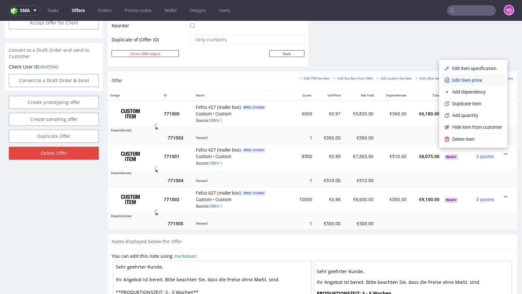
click at [459, 84] on li "Edit item price" at bounding box center [473, 80] width 63 height 12
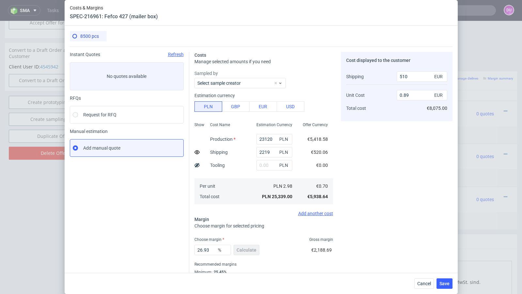
scroll to position [22, 0]
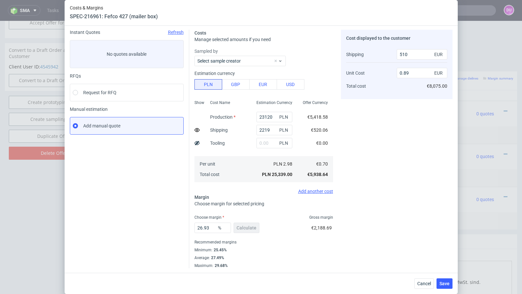
click at [288, 214] on fieldset "Costs Manage selected amounts if you need Sampled by Select sample creator Esti…" at bounding box center [263, 149] width 139 height 239
click at [270, 131] on input "2219" at bounding box center [274, 130] width 36 height 10
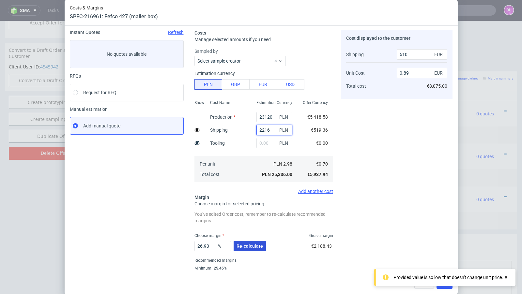
type input "2216"
click at [245, 245] on span "Re-calculate" at bounding box center [249, 246] width 26 height 5
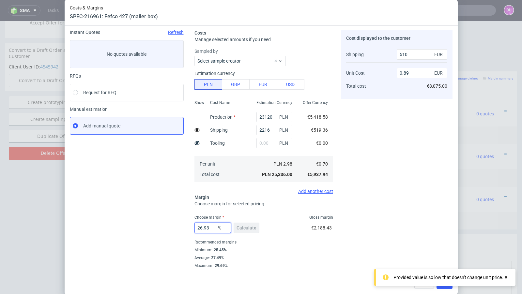
click at [213, 229] on input "26.93" at bounding box center [212, 228] width 37 height 10
type input "26.94"
type input "0.9"
type input "26.93"
type input "0.89"
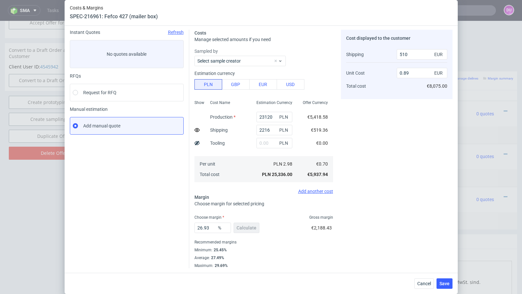
click at [136, 195] on div "Instant Quotes Refresh No quotes available RFQs Request for RFQ Manual estimati…" at bounding box center [129, 149] width 119 height 239
click at [444, 282] on span "Save" at bounding box center [444, 283] width 10 height 5
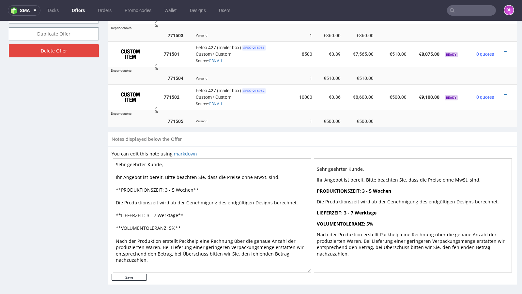
scroll to position [2, 0]
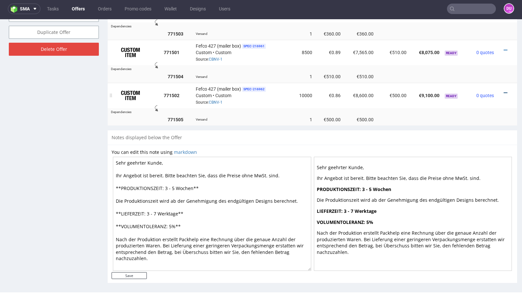
click at [504, 91] on icon at bounding box center [506, 93] width 4 height 5
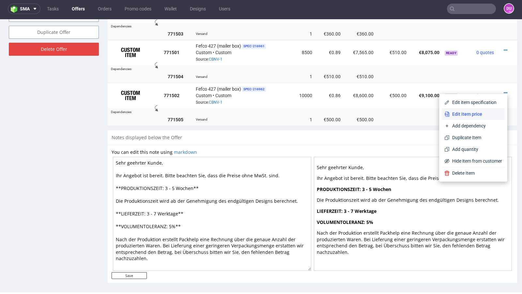
click at [465, 111] on span "Edit item price" at bounding box center [475, 114] width 53 height 7
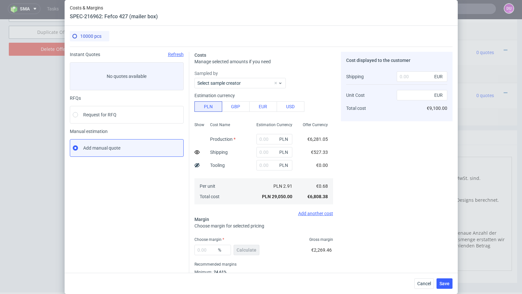
type input "26800"
type input "2250"
type input "25"
type input "500"
type input "0.86"
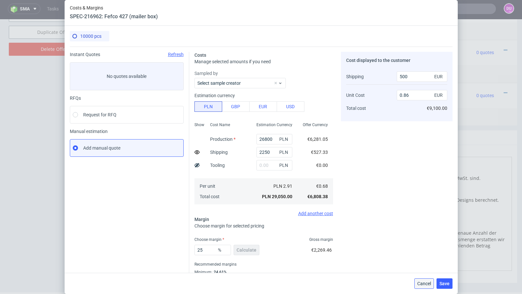
click at [420, 280] on button "Cancel" at bounding box center [424, 283] width 20 height 10
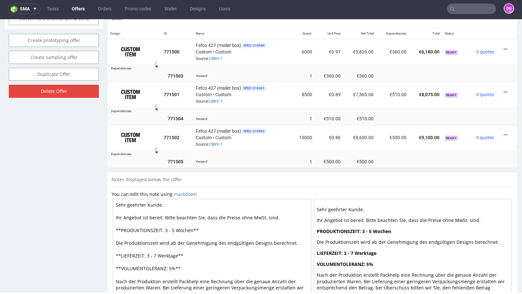
scroll to position [394, 0]
click at [504, 133] on icon at bounding box center [506, 135] width 4 height 5
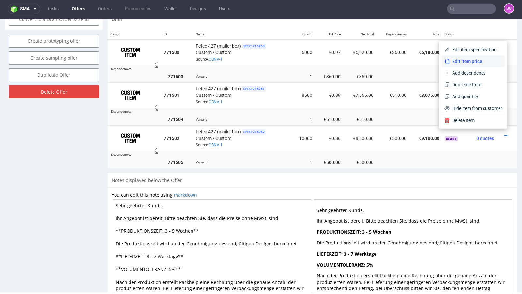
click at [451, 65] on li "Edit item price" at bounding box center [473, 61] width 63 height 12
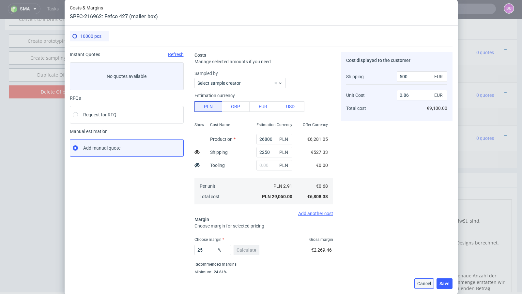
click at [425, 284] on span "Cancel" at bounding box center [424, 283] width 14 height 5
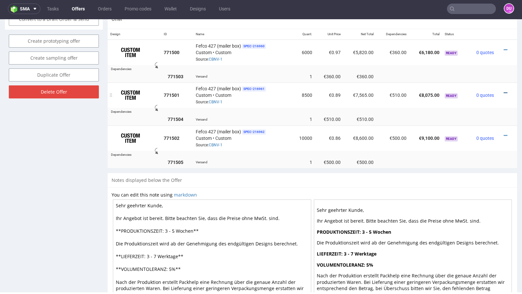
click at [504, 91] on icon at bounding box center [506, 93] width 4 height 5
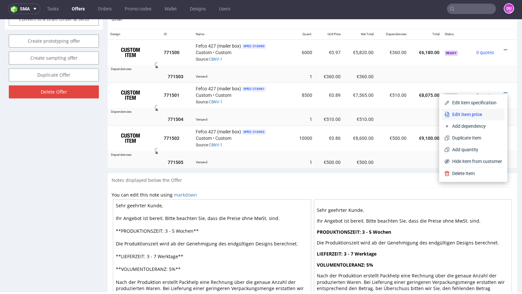
click at [472, 109] on li "Edit item price" at bounding box center [473, 115] width 63 height 12
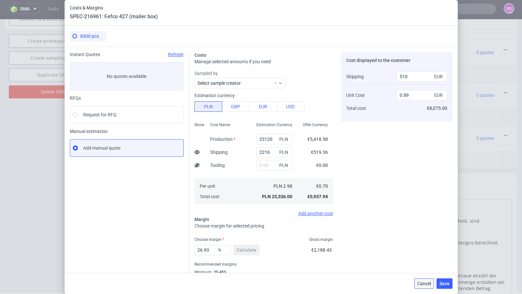
click at [423, 282] on span "Cancel" at bounding box center [424, 283] width 14 height 5
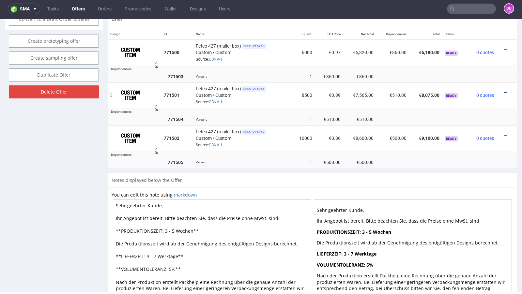
click at [504, 91] on icon at bounding box center [506, 93] width 4 height 5
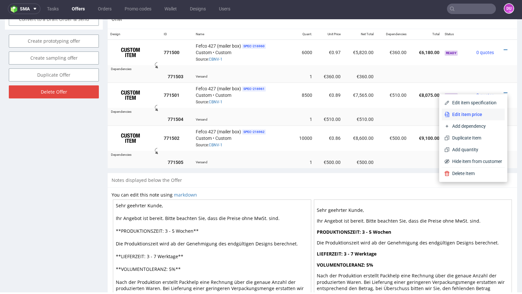
click at [486, 117] on span "Edit item price" at bounding box center [475, 114] width 53 height 7
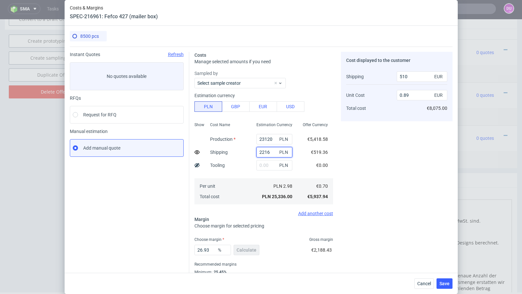
click at [263, 153] on input "2216" at bounding box center [274, 152] width 36 height 10
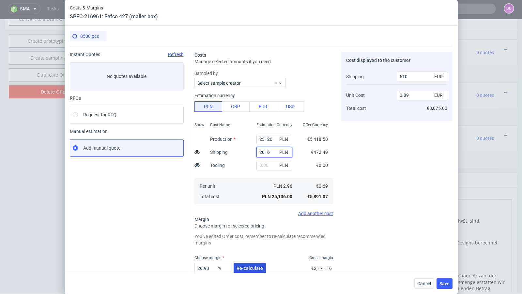
type input "2016"
click at [248, 270] on span "Re-calculate" at bounding box center [249, 268] width 26 height 5
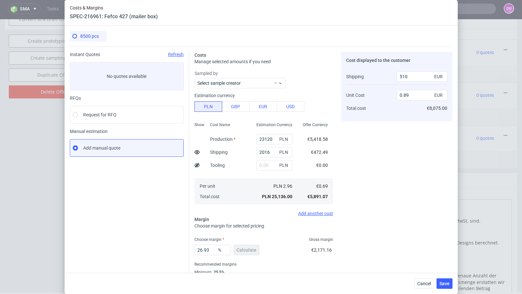
scroll to position [22, 0]
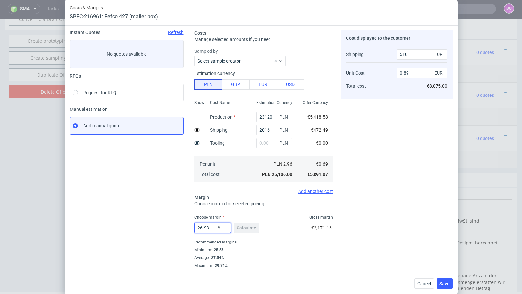
drag, startPoint x: 210, startPoint y: 230, endPoint x: 176, endPoint y: 223, distance: 35.2
click at [176, 223] on div "Instant Quotes Refresh No quotes available RFQs Request for RFQ Manual estimati…" at bounding box center [261, 146] width 383 height 244
type input "27.2"
type input "0.9"
type input "27"
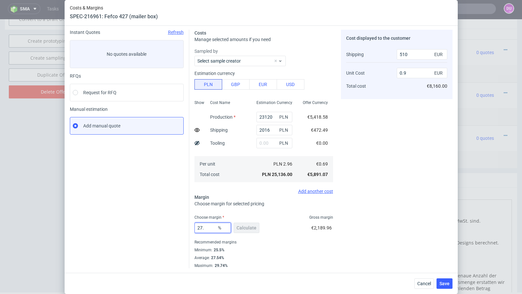
type input "0.89"
type input "27"
click at [153, 210] on div "Instant Quotes Refresh No quotes available RFQs Request for RFQ Manual estimati…" at bounding box center [129, 149] width 119 height 239
click at [441, 282] on span "Save" at bounding box center [444, 283] width 10 height 5
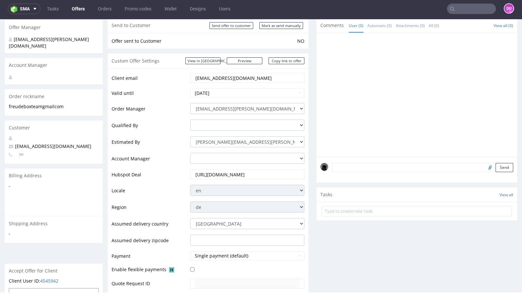
scroll to position [0, 0]
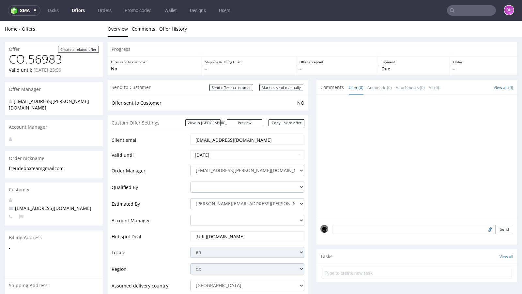
click at [75, 12] on link "Offers" at bounding box center [78, 10] width 21 height 10
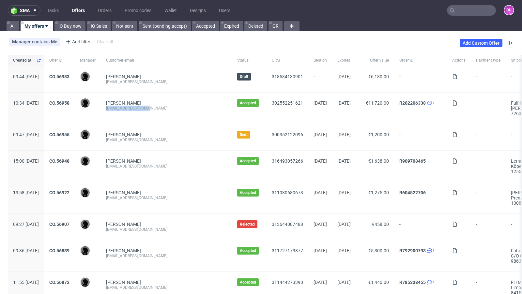
drag, startPoint x: 168, startPoint y: 108, endPoint x: 123, endPoint y: 108, distance: 45.7
click at [123, 108] on div "[PERSON_NAME] [EMAIL_ADDRESS][DOMAIN_NAME]" at bounding box center [166, 108] width 131 height 31
copy div "[EMAIL_ADDRESS][DOMAIN_NAME]"
click at [475, 43] on link "Add Custom Offer" at bounding box center [480, 43] width 43 height 8
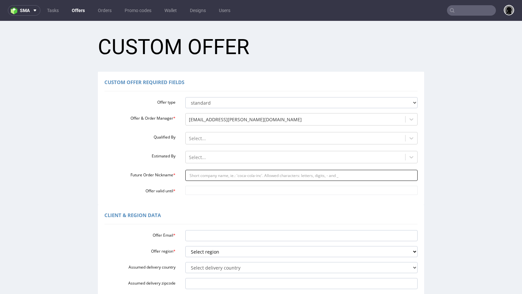
click at [210, 177] on input "Future Order Nickname *" at bounding box center [301, 175] width 233 height 11
paste input "teamschlafzimmerde"
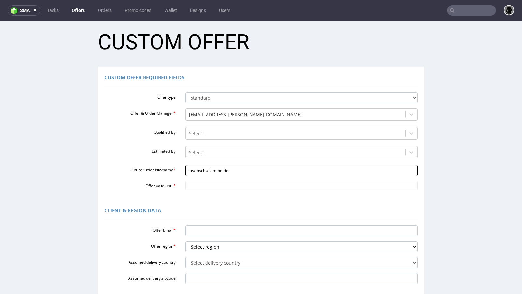
scroll to position [6, 0]
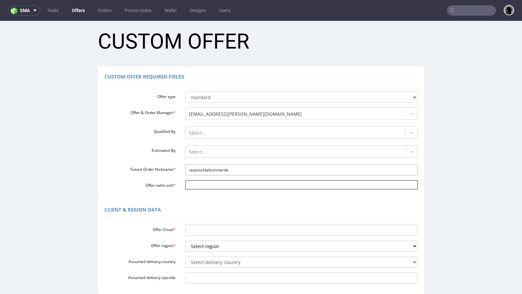
type input "teamschlafzimmerde"
click at [203, 184] on input "Offer valid until *" at bounding box center [301, 184] width 233 height 9
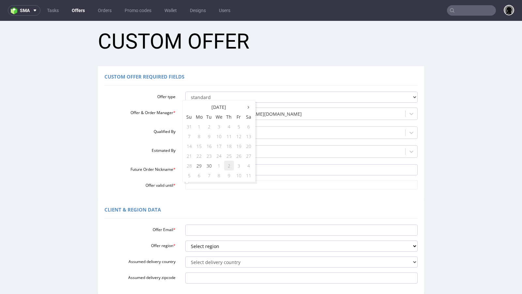
click at [232, 166] on td "2" at bounding box center [229, 166] width 10 height 10
type input "[DATE]"
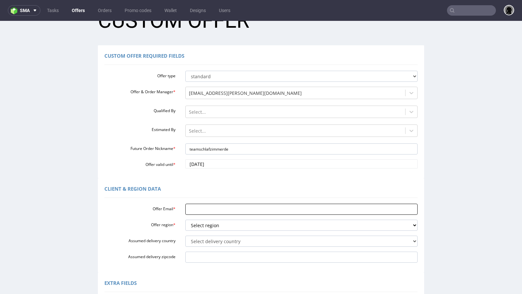
click at [212, 209] on input "Offer Email *" at bounding box center [301, 209] width 233 height 11
paste input "[EMAIL_ADDRESS][DOMAIN_NAME]"
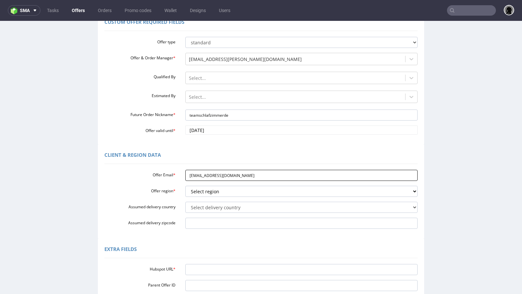
scroll to position [68, 0]
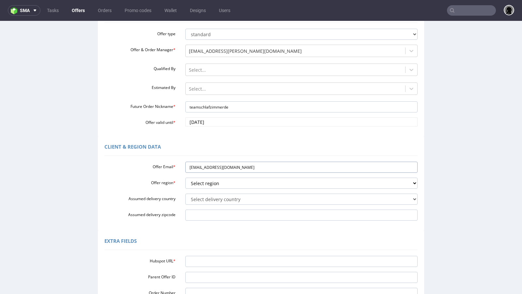
type input "[EMAIL_ADDRESS][DOMAIN_NAME]"
click at [198, 191] on div "Offer Email * [EMAIL_ADDRESS][DOMAIN_NAME] Offer region * Select region eu gb d…" at bounding box center [260, 190] width 313 height 62
click at [196, 184] on select "Select region eu gb de pl fr it es" at bounding box center [301, 183] width 233 height 11
select select "de"
click at [185, 178] on select "Select region eu gb de pl fr it es" at bounding box center [301, 183] width 233 height 11
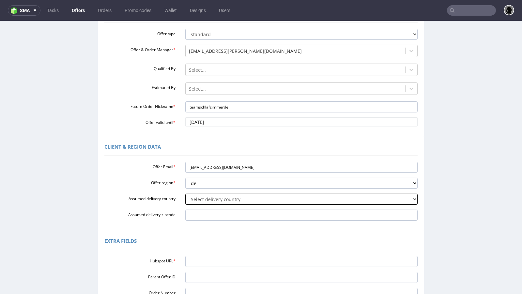
click at [199, 203] on select "Select delivery country [GEOGRAPHIC_DATA] [GEOGRAPHIC_DATA] [GEOGRAPHIC_DATA] […" at bounding box center [301, 199] width 233 height 11
select select "57"
click at [185, 194] on select "Select delivery country [GEOGRAPHIC_DATA] [GEOGRAPHIC_DATA] [GEOGRAPHIC_DATA] […" at bounding box center [301, 199] width 233 height 11
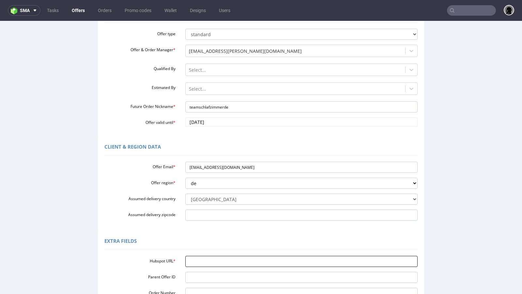
click at [211, 259] on input "Hubspot URL *" at bounding box center [301, 261] width 233 height 11
paste input "https://app-eu1.hubspot.com/contacts/25600958/record/0-3/314866995392/"
type input "https://app-eu1.hubspot.com/contacts/25600958/record/0-3/314866995392/"
click at [234, 233] on div "Extra Fields Hubspot URL * https://app-eu1.hubspot.com/contacts/25600958/record…" at bounding box center [261, 278] width 326 height 94
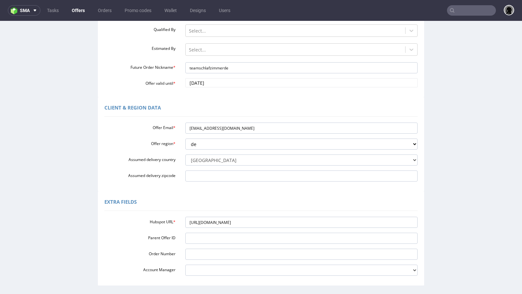
scroll to position [162, 0]
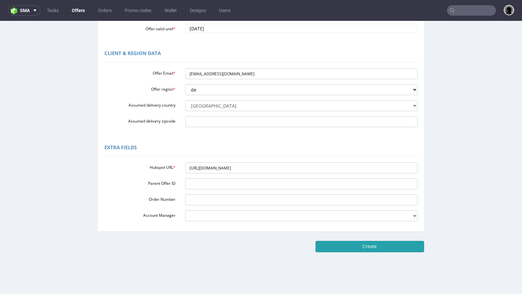
click at [354, 252] on input "Create" at bounding box center [369, 246] width 109 height 11
type input "Please wait..."
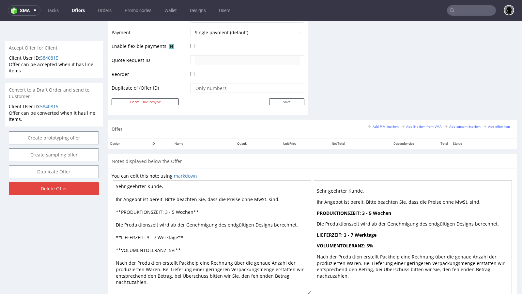
scroll to position [308, 0]
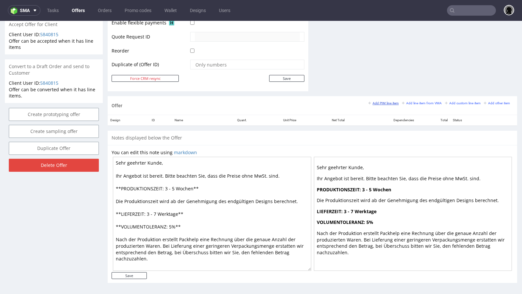
click at [383, 102] on small "Add PIM line item" at bounding box center [383, 103] width 30 height 4
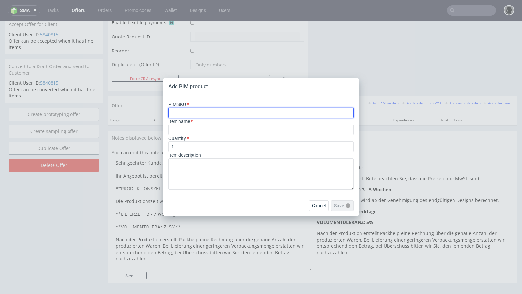
click at [194, 113] on input "text" at bounding box center [260, 113] width 185 height 10
paste input "box--shipping-box--130--cardboard-natural--print-monochrome--foil-none"
type input "box--shipping-box--130--cardboard-natural--print-monochrome--foil-none"
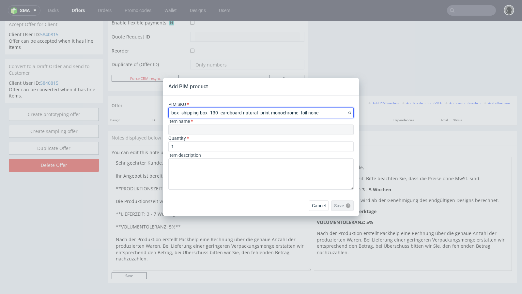
type input "Caja para envíos"
type input "box--shipping-box--130--cardboard-natural--print-monochrome--foil-none"
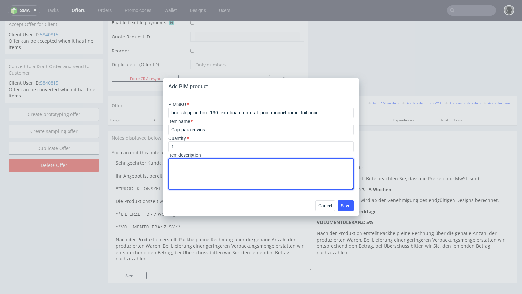
click at [194, 182] on textarea at bounding box center [260, 173] width 185 height 31
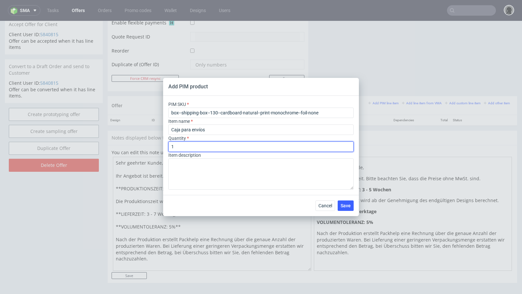
drag, startPoint x: 183, startPoint y: 147, endPoint x: 158, endPoint y: 145, distance: 25.2
click at [158, 145] on div "Add PIM product PIM SKU box--shipping-box--130--cardboard-natural--print-monoch…" at bounding box center [261, 147] width 522 height 294
type input "1000"
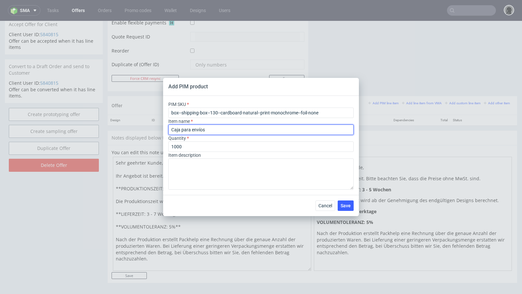
click at [191, 132] on input "Caja para envíos" at bounding box center [260, 130] width 185 height 10
paste input "Bedruckte Eco Faltkarton"
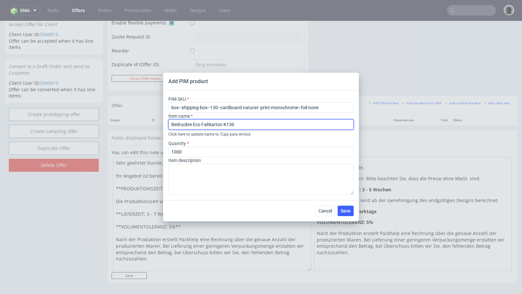
type input "Bedruckte Eco Faltkarton K130"
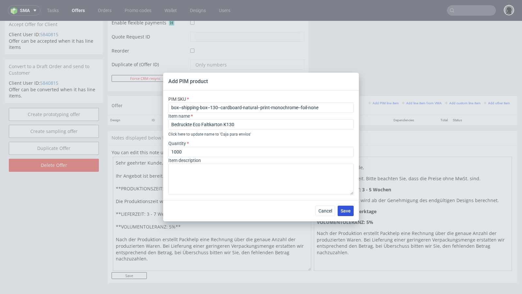
click at [346, 212] on span "Save" at bounding box center [345, 211] width 10 height 5
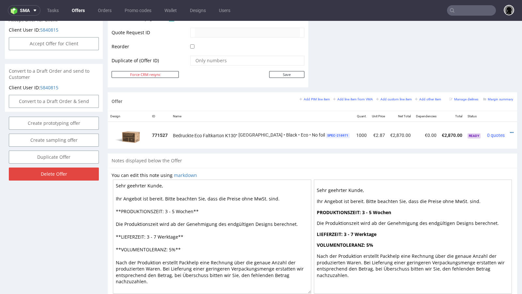
scroll to position [314, 0]
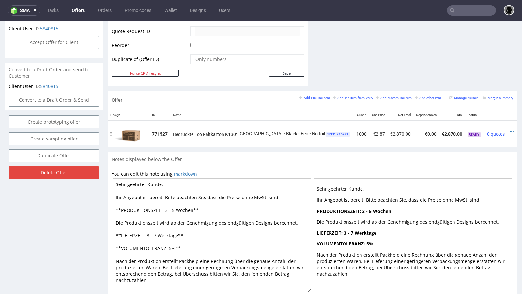
click at [510, 129] on div at bounding box center [513, 131] width 7 height 7
click at [510, 131] on icon at bounding box center [512, 131] width 4 height 5
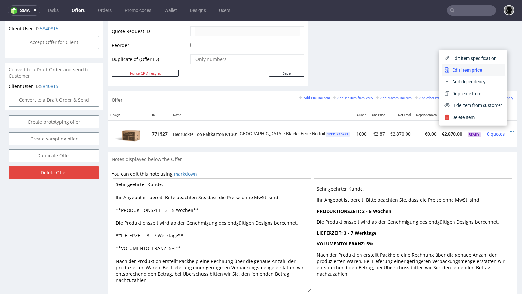
click at [466, 70] on span "Edit item price" at bounding box center [475, 70] width 53 height 7
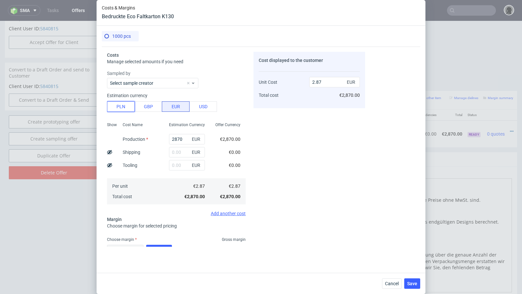
click at [122, 107] on button "PLN" at bounding box center [121, 106] width 28 height 10
type input "0.67"
click at [177, 137] on input "2870" at bounding box center [187, 139] width 36 height 10
paste input "742"
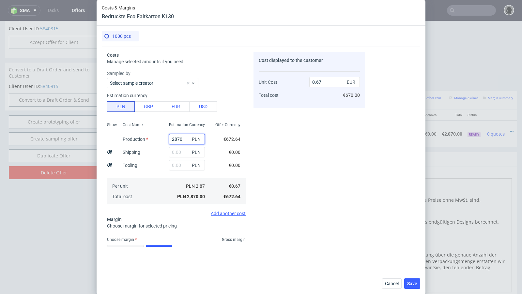
type input "7420"
type input "1.74"
type input "7420"
click at [177, 150] on input "text" at bounding box center [187, 152] width 36 height 10
paste input "1440"
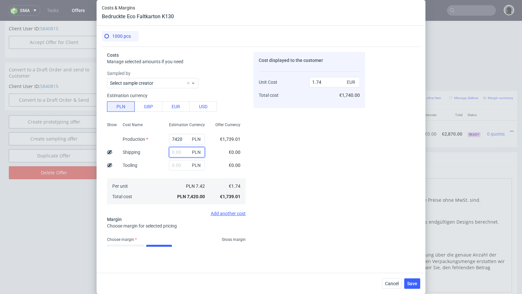
type input "1440"
type input "2.08"
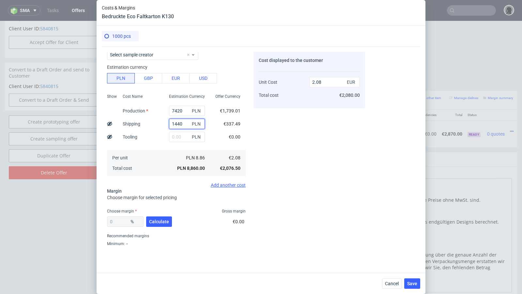
scroll to position [43, 0]
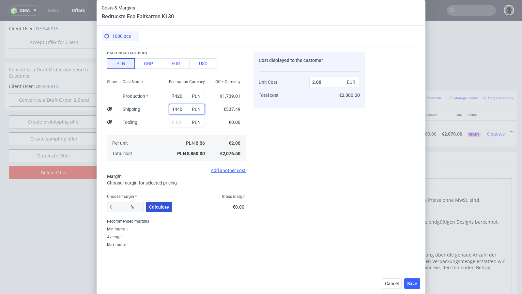
type input "1440"
click at [158, 209] on button "Calculate" at bounding box center [159, 207] width 26 height 10
type input "34.48"
type input "3.17"
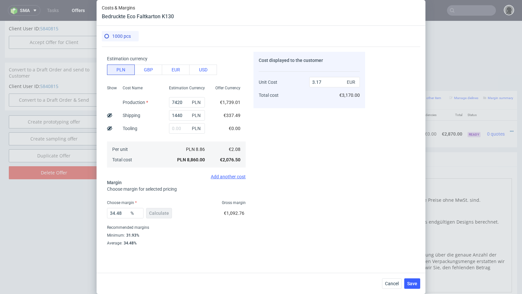
scroll to position [38, 0]
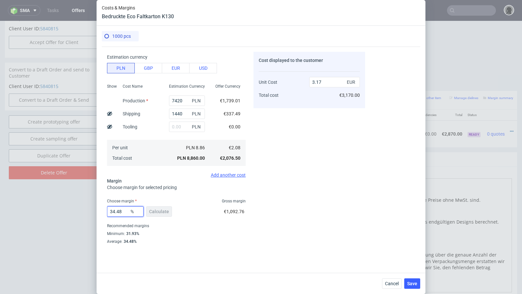
drag, startPoint x: 123, startPoint y: 212, endPoint x: 95, endPoint y: 211, distance: 27.7
click at [95, 211] on div "Costs & Margins Bedruckte Eco Faltkarton K130 1000 pcs Costs Manage selected am…" at bounding box center [261, 147] width 522 height 294
type input "32"
type input "3.06"
click at [308, 175] on div "Cost displayed to the customer Unit Cost Total cost 3.06 EUR €3,060.00" at bounding box center [309, 149] width 112 height 195
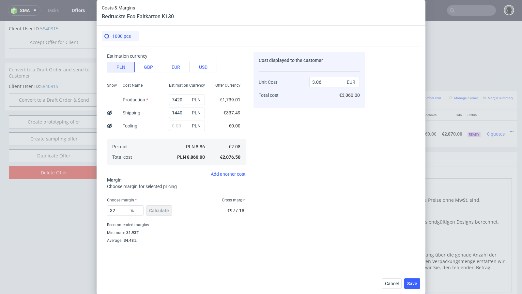
scroll to position [43, 0]
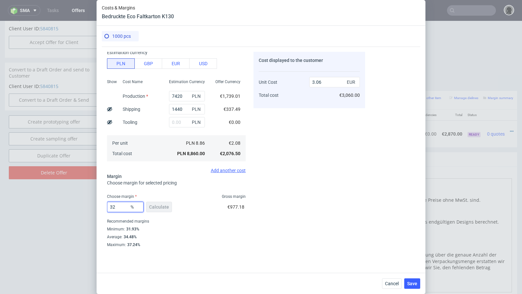
drag, startPoint x: 118, startPoint y: 209, endPoint x: 107, endPoint y: 207, distance: 12.0
click at [107, 207] on div "Costs Manage selected amounts if you need Sampled by Select sample creator Esti…" at bounding box center [233, 147] width 263 height 200
type input "28"
type input "2.89"
click at [276, 189] on div "Cost displayed to the customer Unit Cost Total cost 2.89 EUR €2,890.00" at bounding box center [309, 149] width 112 height 195
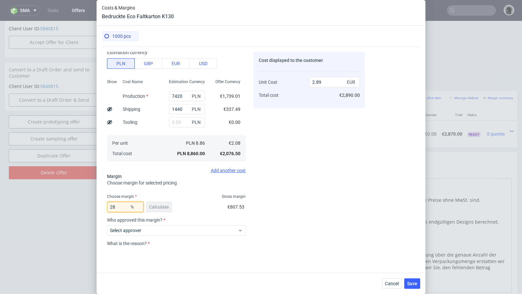
click at [122, 206] on input "28" at bounding box center [125, 207] width 37 height 10
type input "25"
type input "2.77"
click at [297, 171] on div "Cost displayed to the customer Unit Cost Total cost 2.77 EUR €2,770.00" at bounding box center [309, 149] width 112 height 195
click at [293, 157] on div "Cost displayed to the customer Unit Cost Total cost 2.77 EUR €2,770.00" at bounding box center [309, 149] width 112 height 195
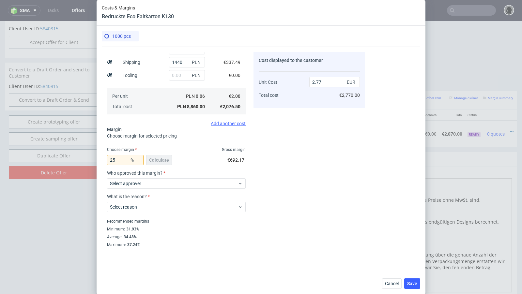
scroll to position [0, 0]
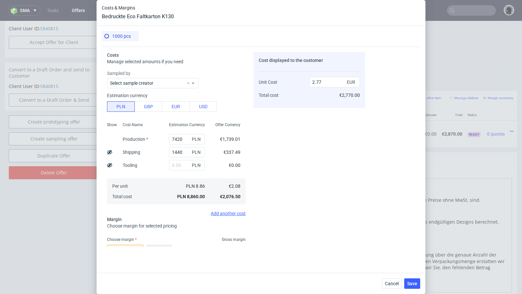
click at [305, 159] on div "Cost displayed to the customer Unit Cost Total cost 2.77 EUR €2,770.00" at bounding box center [309, 149] width 112 height 195
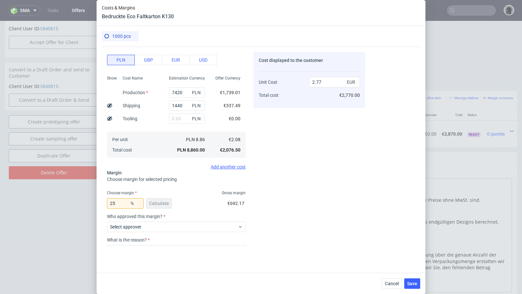
scroll to position [90, 0]
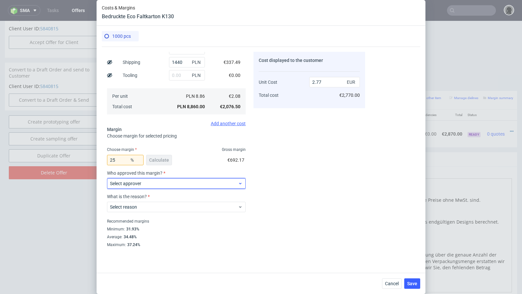
click at [133, 183] on label "Select approver" at bounding box center [125, 183] width 31 height 5
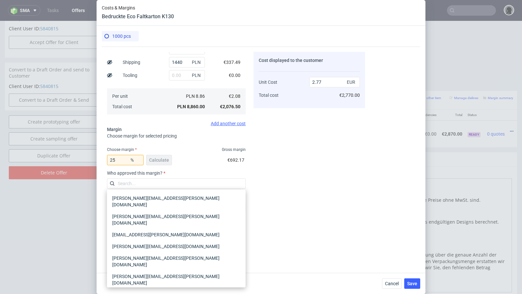
click at [133, 289] on div "[PERSON_NAME][EMAIL_ADDRESS][PERSON_NAME][DOMAIN_NAME]" at bounding box center [176, 298] width 133 height 18
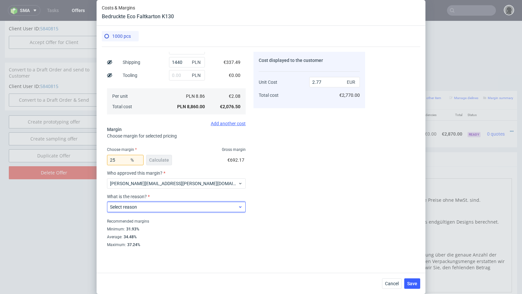
click at [129, 212] on div "Select reason" at bounding box center [176, 207] width 139 height 10
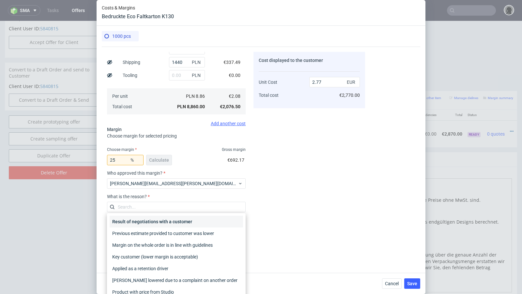
click at [137, 219] on div "Result of negotiations with a customer" at bounding box center [176, 222] width 133 height 12
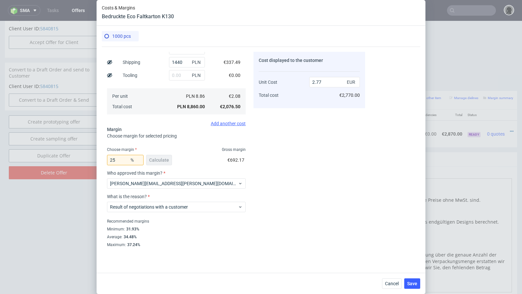
click at [336, 190] on div "Cost displayed to the customer Unit Cost Total cost 2.77 EUR €2,770.00" at bounding box center [309, 149] width 112 height 195
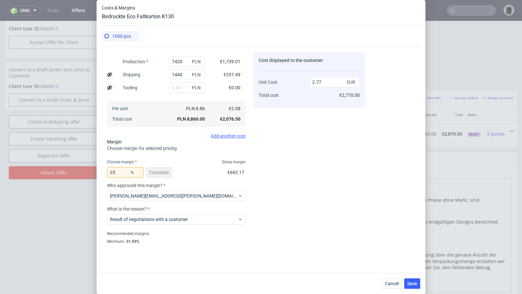
scroll to position [77, 0]
click at [119, 175] on input "25" at bounding box center [125, 173] width 37 height 10
type input "24"
type input "2.73"
click at [289, 150] on div "Cost displayed to the customer Unit Cost Total cost 2.73 EUR €2,730.00" at bounding box center [309, 149] width 112 height 195
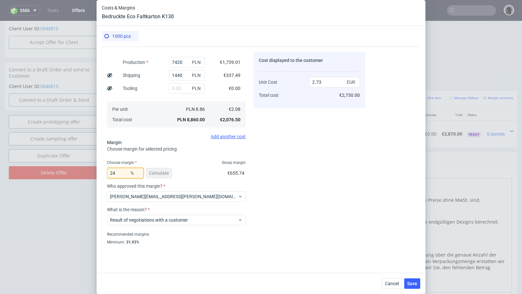
click at [122, 172] on input "24" at bounding box center [125, 173] width 37 height 10
type input "24.4"
type input "2.75"
type input "24"
type input "2.73"
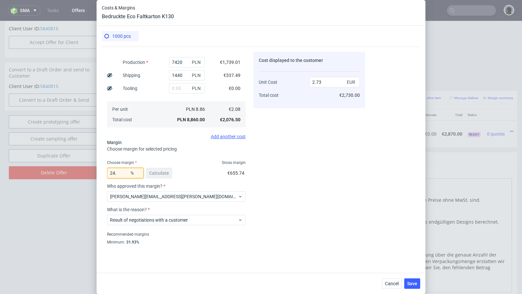
type input "24.2"
type input "2.74"
type input "24"
type input "2.73"
type input "24.09"
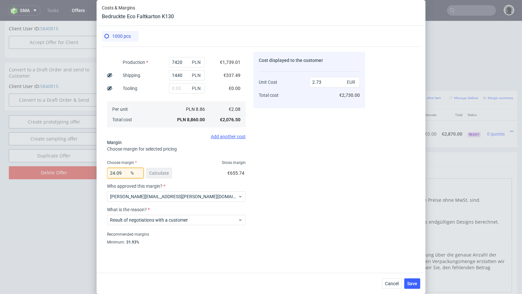
type input "2.74"
type input "24"
type input "2.73"
click at [303, 189] on div "Cost displayed to the customer Unit Cost Total cost 2.73 EUR €2,730.00" at bounding box center [309, 149] width 112 height 195
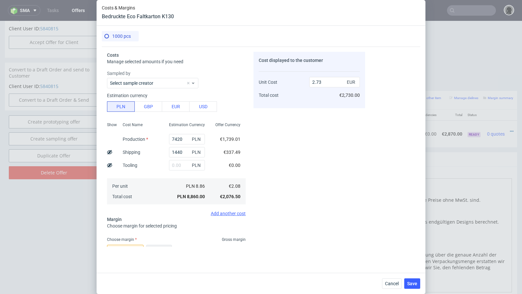
scroll to position [90, 0]
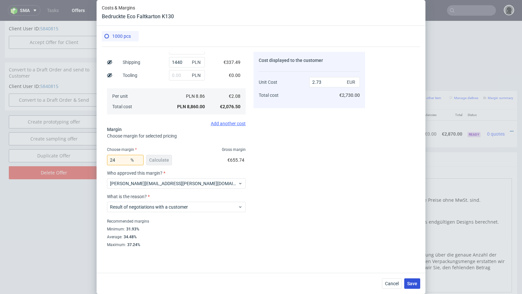
click at [409, 283] on span "Save" at bounding box center [412, 283] width 10 height 5
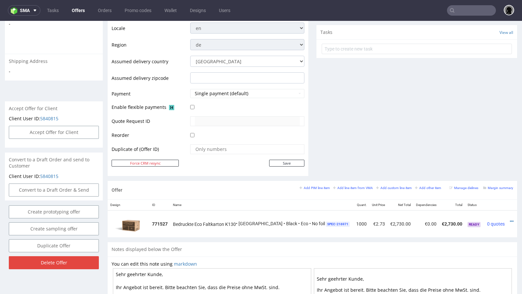
scroll to position [0, 0]
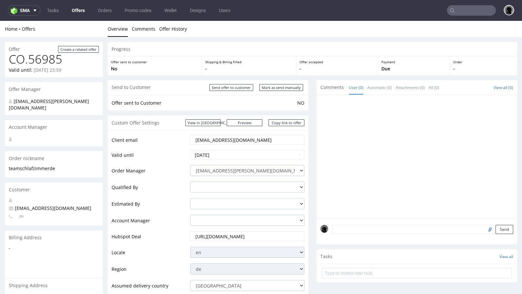
click at [75, 10] on link "Offers" at bounding box center [78, 10] width 21 height 10
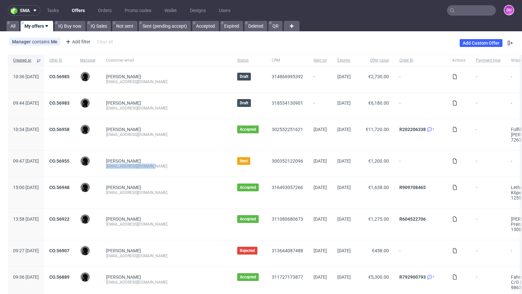
drag, startPoint x: 177, startPoint y: 166, endPoint x: 126, endPoint y: 163, distance: 51.3
click at [126, 164] on div "[EMAIL_ADDRESS][DOMAIN_NAME]" at bounding box center [166, 166] width 121 height 5
copy div "[EMAIL_ADDRESS][DOMAIN_NAME]"
click at [188, 141] on span "[PERSON_NAME] [EMAIL_ADDRESS][DOMAIN_NAME]" at bounding box center [166, 135] width 121 height 16
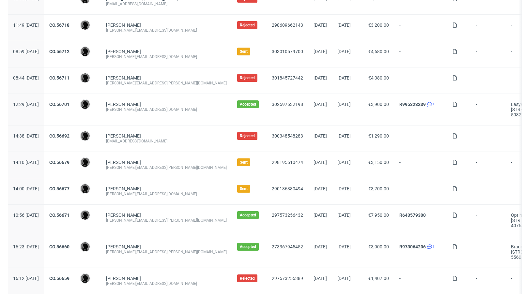
scroll to position [664, 0]
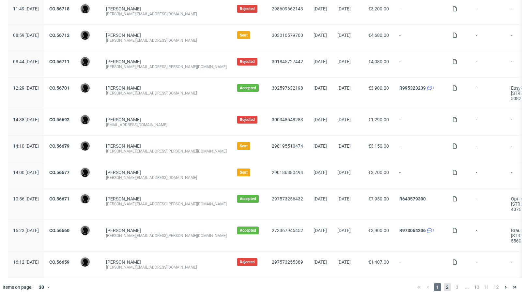
click at [444, 283] on span "2" at bounding box center [447, 287] width 7 height 8
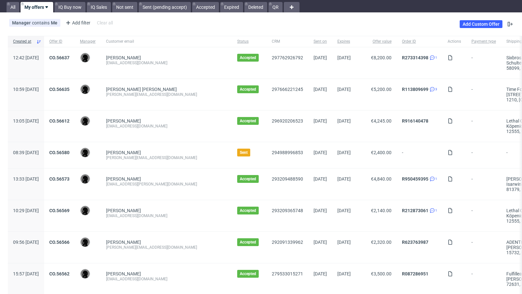
scroll to position [23, 0]
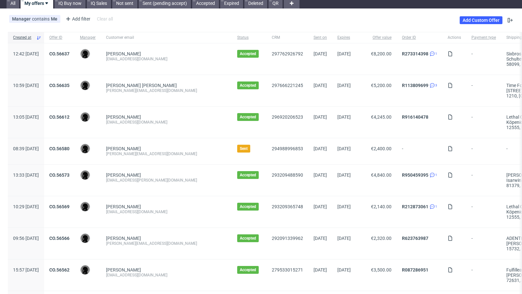
click at [164, 154] on div "[PERSON_NAME][EMAIL_ADDRESS][DOMAIN_NAME]" at bounding box center [166, 153] width 121 height 5
copy div "[PERSON_NAME][EMAIL_ADDRESS][DOMAIN_NAME]"
click at [184, 135] on div "[PERSON_NAME] [EMAIL_ADDRESS][DOMAIN_NAME]" at bounding box center [166, 122] width 131 height 31
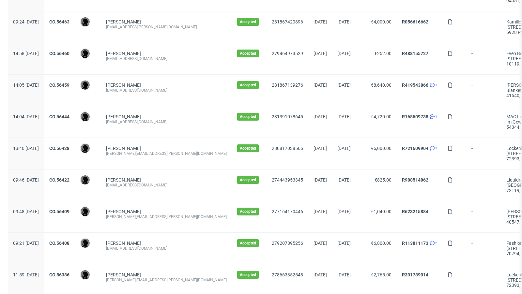
scroll to position [706, 0]
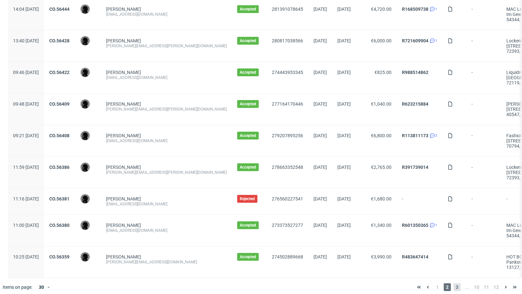
click at [453, 283] on span "3" at bounding box center [456, 287] width 7 height 8
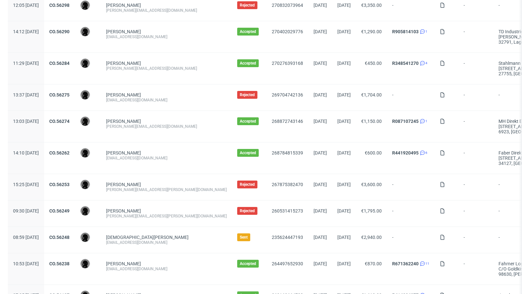
scroll to position [119, 0]
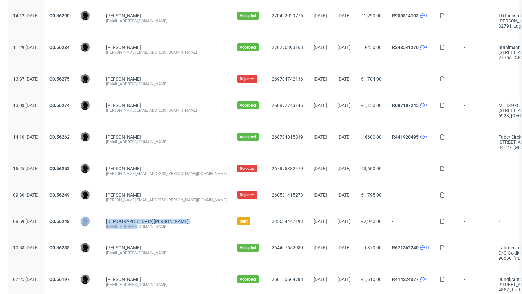
drag, startPoint x: 153, startPoint y: 226, endPoint x: 119, endPoint y: 225, distance: 34.3
click at [119, 225] on div "08:59 [DATE] CO.56248 [PERSON_NAME] [PERSON_NAME] [EMAIL_ADDRESS][DOMAIN_NAME] …" at bounding box center [383, 224] width 751 height 26
click at [168, 226] on div "[EMAIL_ADDRESS][DOMAIN_NAME]" at bounding box center [166, 226] width 121 height 5
click at [142, 225] on div "[EMAIL_ADDRESS][DOMAIN_NAME]" at bounding box center [166, 226] width 121 height 5
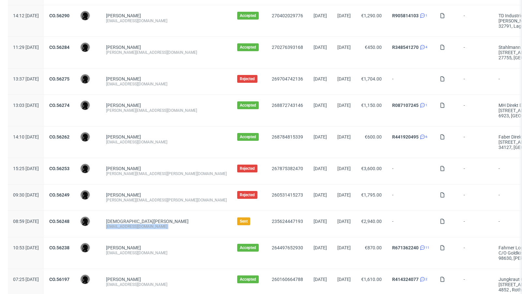
click at [142, 225] on div "[EMAIL_ADDRESS][DOMAIN_NAME]" at bounding box center [166, 226] width 121 height 5
copy div "[EMAIL_ADDRESS][DOMAIN_NAME]"
click at [186, 112] on div "[PERSON_NAME][EMAIL_ADDRESS][DOMAIN_NAME]" at bounding box center [166, 110] width 121 height 5
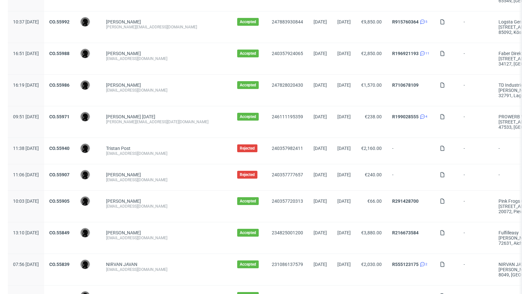
scroll to position [695, 0]
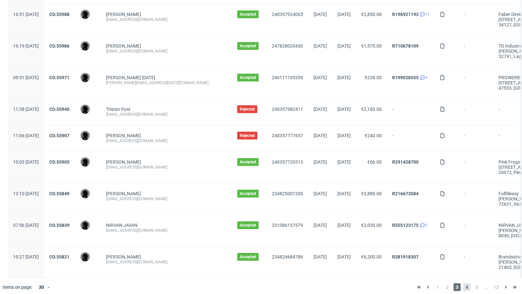
click at [463, 283] on span "4" at bounding box center [466, 287] width 7 height 8
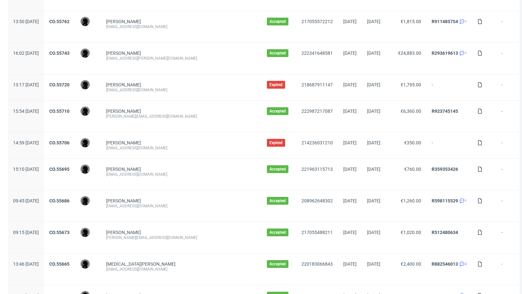
scroll to position [209, 0]
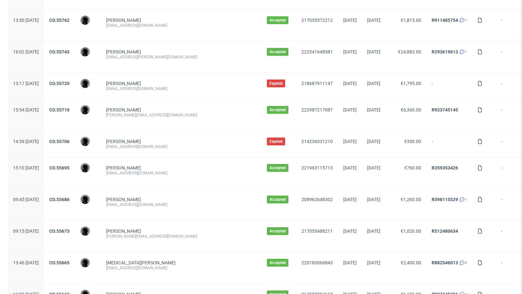
click at [173, 86] on div "[EMAIL_ADDRESS][DOMAIN_NAME]" at bounding box center [181, 88] width 150 height 5
copy div "[EMAIL_ADDRESS][DOMAIN_NAME]"
click at [158, 78] on div "[PERSON_NAME] [PERSON_NAME][EMAIL_ADDRESS][DOMAIN_NAME]" at bounding box center [181, 86] width 161 height 26
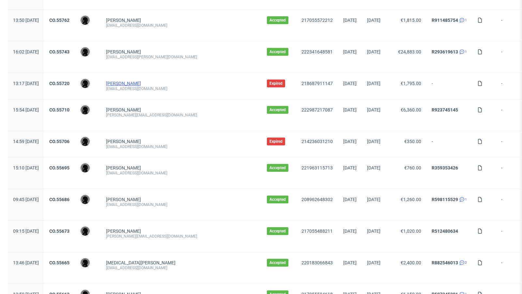
drag, startPoint x: 165, startPoint y: 80, endPoint x: 126, endPoint y: 80, distance: 38.8
click at [126, 81] on div "[PERSON_NAME]" at bounding box center [181, 83] width 150 height 5
copy link "[PERSON_NAME]"
click at [183, 86] on div "[EMAIL_ADDRESS][DOMAIN_NAME]" at bounding box center [181, 88] width 150 height 5
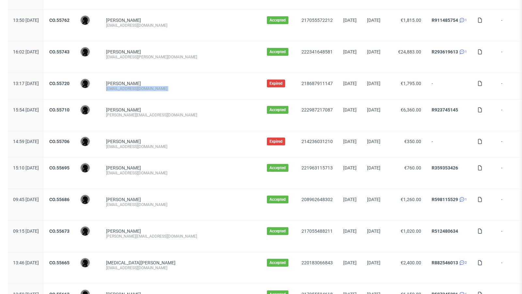
click at [183, 86] on div "[EMAIL_ADDRESS][DOMAIN_NAME]" at bounding box center [181, 88] width 150 height 5
copy div "[EMAIL_ADDRESS][DOMAIN_NAME]"
click at [188, 114] on div "[PERSON_NAME][EMAIL_ADDRESS][DOMAIN_NAME]" at bounding box center [181, 115] width 150 height 5
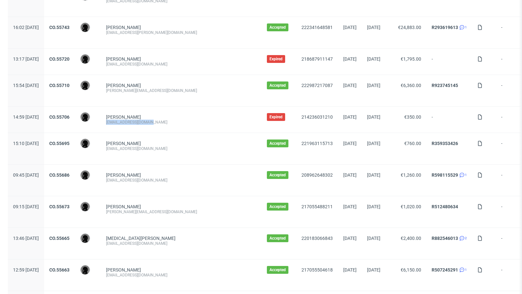
drag, startPoint x: 172, startPoint y: 121, endPoint x: 122, endPoint y: 121, distance: 49.9
click at [122, 121] on div "[PERSON_NAME] [PERSON_NAME][EMAIL_ADDRESS][DOMAIN_NAME]" at bounding box center [181, 120] width 161 height 26
copy div "[EMAIL_ADDRESS][DOMAIN_NAME]"
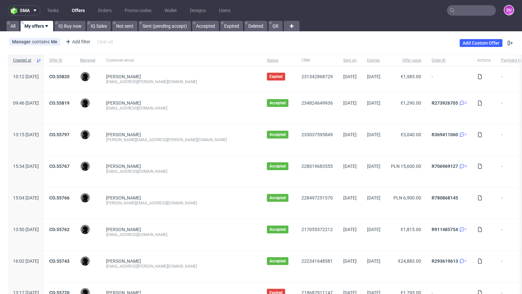
click at [77, 8] on link "Offers" at bounding box center [78, 10] width 21 height 10
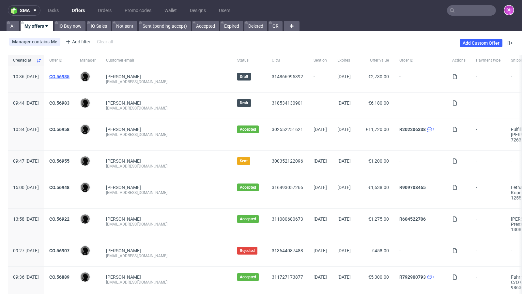
click at [69, 76] on link "CO.56985" at bounding box center [59, 76] width 20 height 5
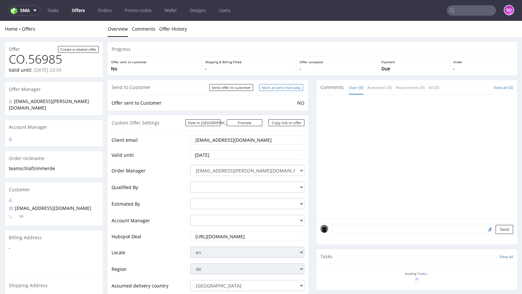
click at [278, 88] on input "Mark as send manually" at bounding box center [281, 87] width 44 height 7
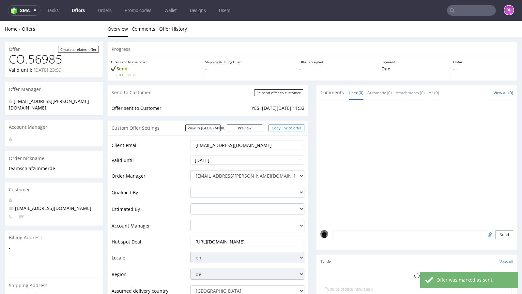
click at [276, 128] on link "Copy link to offer" at bounding box center [286, 128] width 36 height 7
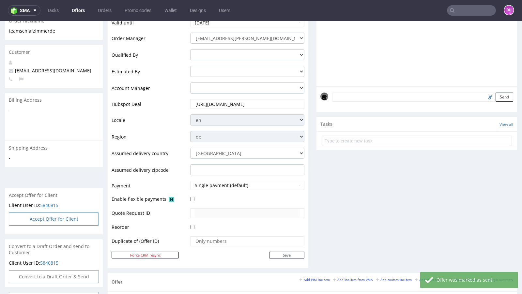
scroll to position [31, 0]
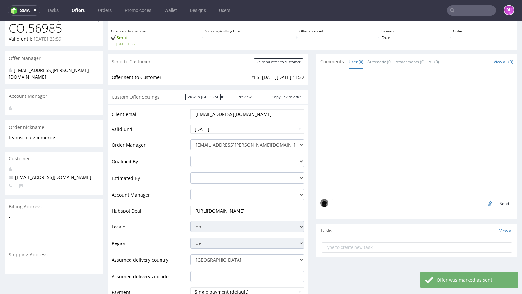
click at [31, 174] on span "[EMAIL_ADDRESS][DOMAIN_NAME]" at bounding box center [50, 177] width 83 height 6
copy span "[EMAIL_ADDRESS][DOMAIN_NAME]"
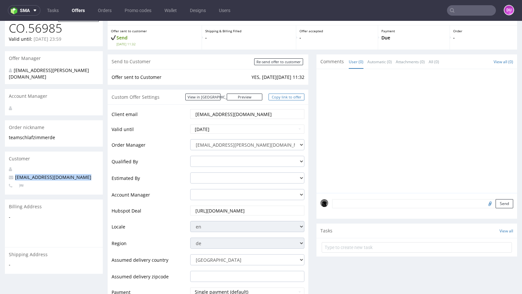
click at [282, 97] on link "Copy link to offer" at bounding box center [286, 97] width 36 height 7
copy span "[EMAIL_ADDRESS][DOMAIN_NAME]"
click at [282, 97] on link "Copy link to offer" at bounding box center [286, 97] width 36 height 7
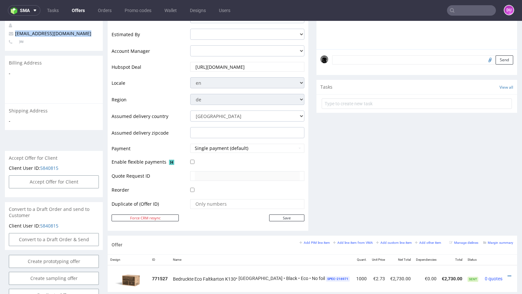
scroll to position [0, 0]
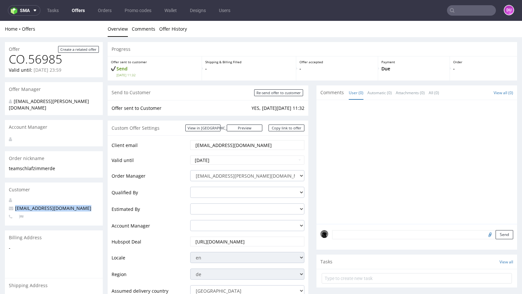
click at [76, 11] on link "Offers" at bounding box center [78, 10] width 21 height 10
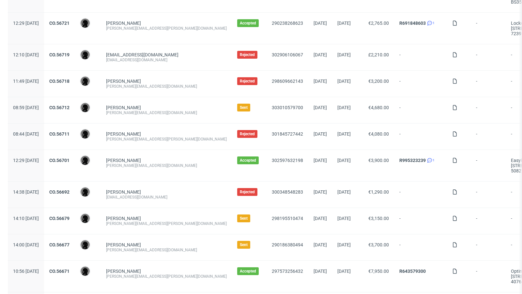
scroll to position [664, 0]
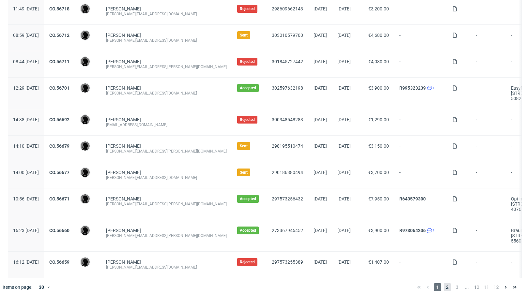
click at [444, 283] on span "2" at bounding box center [447, 287] width 7 height 8
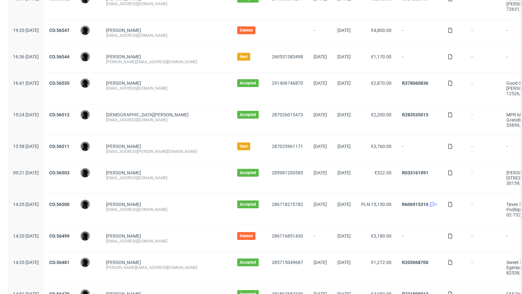
scroll to position [293, 0]
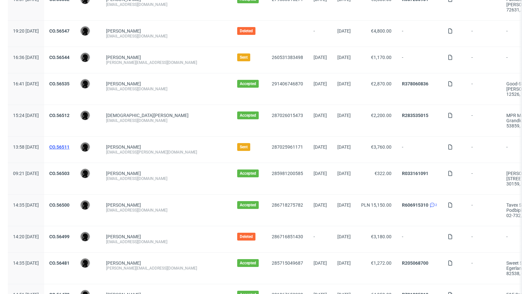
click at [69, 144] on link "CO.56511" at bounding box center [59, 146] width 20 height 5
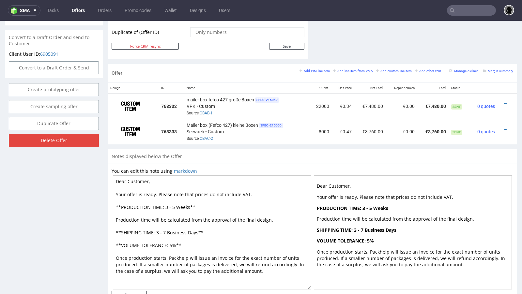
scroll to position [346, 0]
click at [77, 10] on link "Offers" at bounding box center [78, 10] width 21 height 10
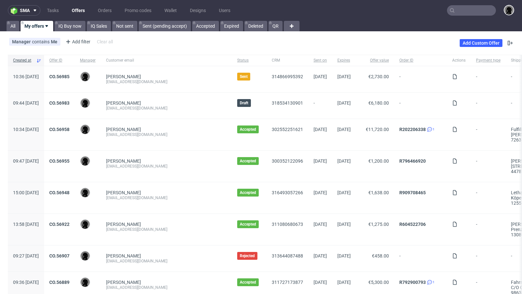
click at [75, 156] on div "CO.56955" at bounding box center [59, 166] width 31 height 31
click at [69, 158] on link "CO.56955" at bounding box center [59, 160] width 20 height 5
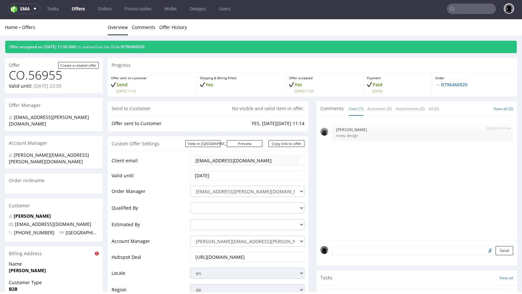
click at [77, 10] on link "Offers" at bounding box center [78, 9] width 21 height 10
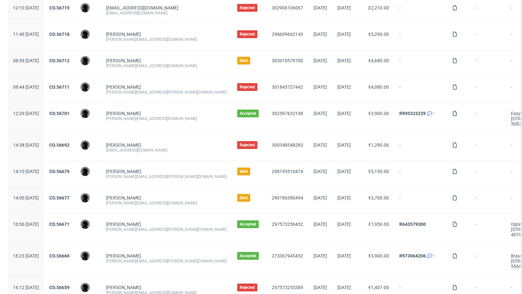
scroll to position [669, 0]
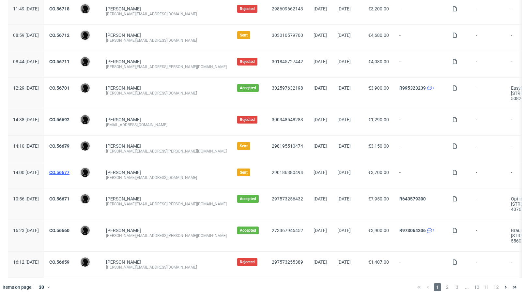
click at [69, 170] on link "CO.56677" at bounding box center [59, 172] width 20 height 5
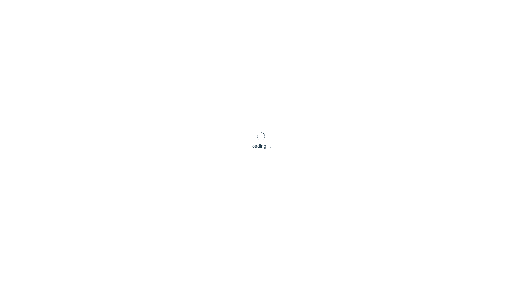
scroll to position [2, 0]
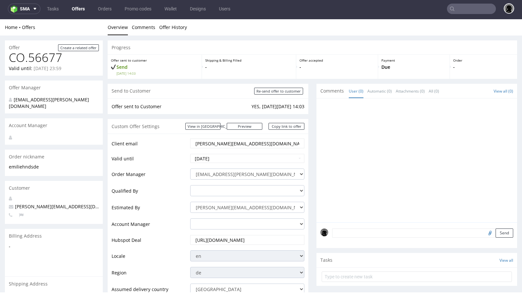
click at [362, 235] on textarea at bounding box center [422, 233] width 181 height 9
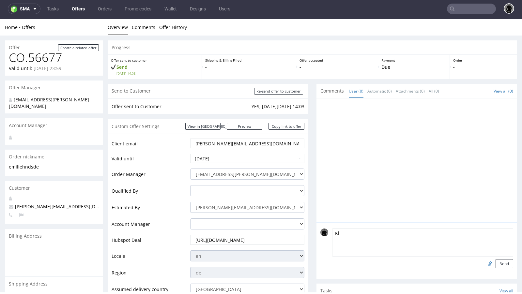
type textarea "K"
click at [28, 203] on span "[PERSON_NAME][EMAIL_ADDRESS][DOMAIN_NAME]" at bounding box center [68, 206] width 119 height 6
copy span "[PERSON_NAME][EMAIL_ADDRESS][DOMAIN_NAME]"
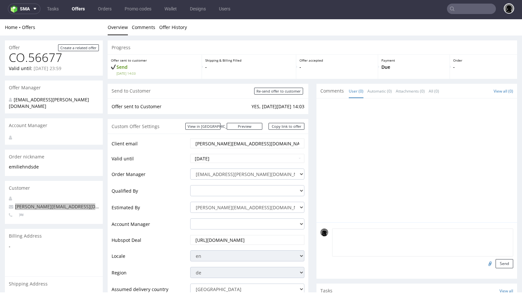
click at [73, 9] on link "Offers" at bounding box center [78, 9] width 21 height 10
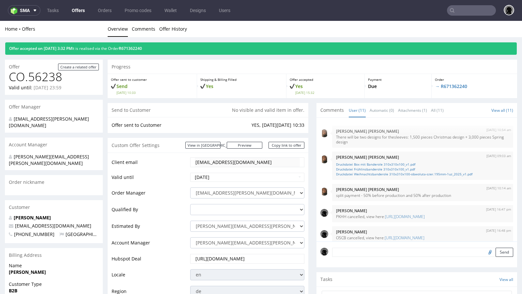
scroll to position [172, 0]
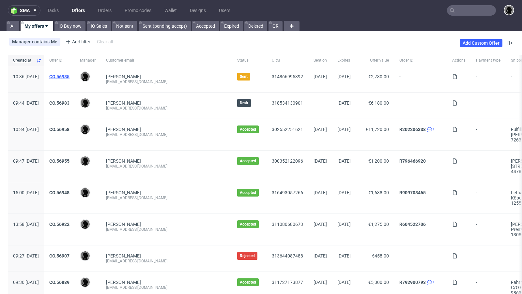
click at [69, 75] on link "CO.56985" at bounding box center [59, 76] width 20 height 5
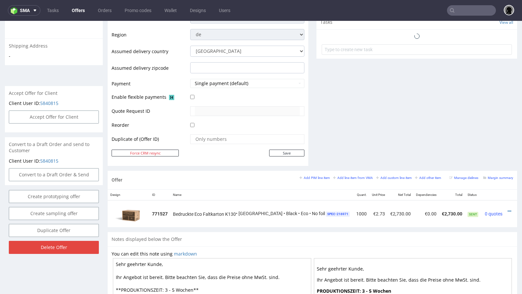
scroll to position [307, 0]
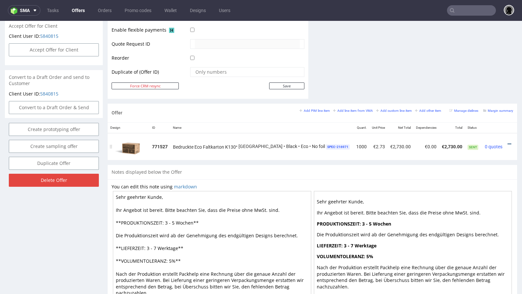
click at [507, 142] on icon at bounding box center [509, 144] width 4 height 5
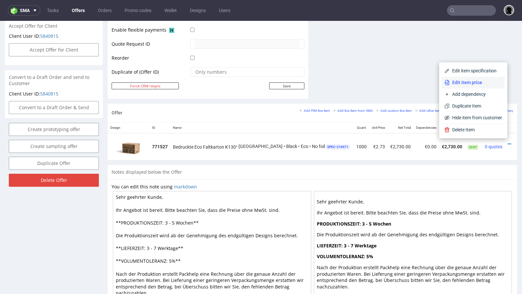
click at [466, 84] on span "Edit item price" at bounding box center [475, 82] width 53 height 7
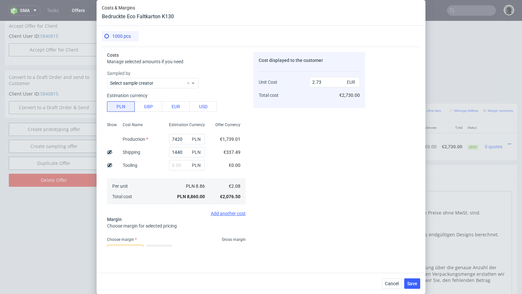
scroll to position [90, 0]
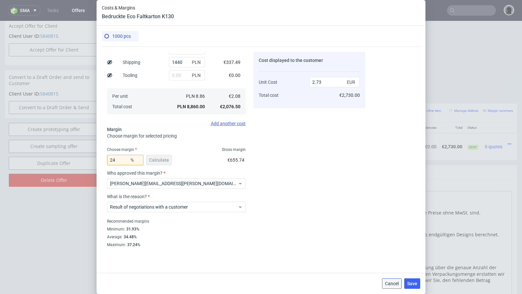
click at [391, 282] on span "Cancel" at bounding box center [392, 283] width 14 height 5
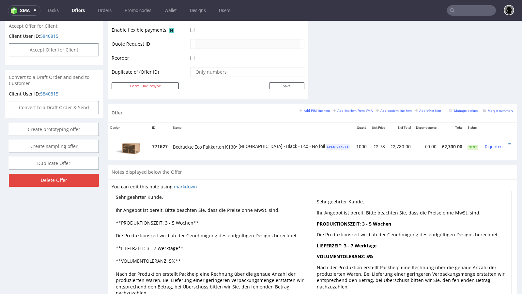
scroll to position [0, 0]
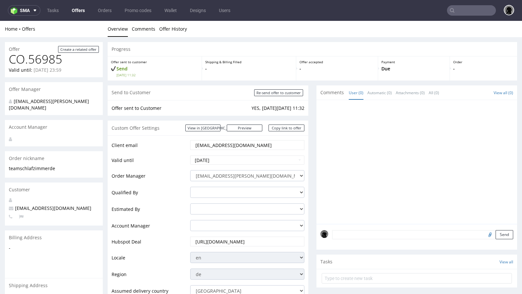
click at [77, 16] on nav "sma Tasks Offers Orders Promo codes Wallet Designs Users" at bounding box center [261, 10] width 522 height 21
click at [79, 8] on link "Offers" at bounding box center [78, 10] width 21 height 10
